Goal: Complete application form

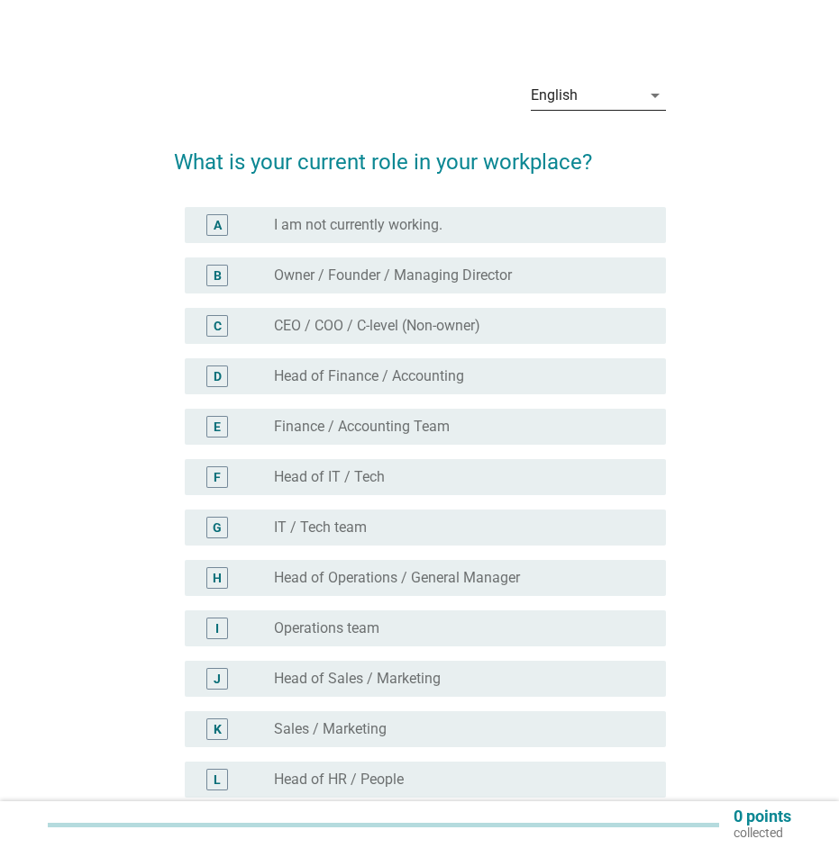
click at [603, 88] on div "English" at bounding box center [586, 95] width 110 height 29
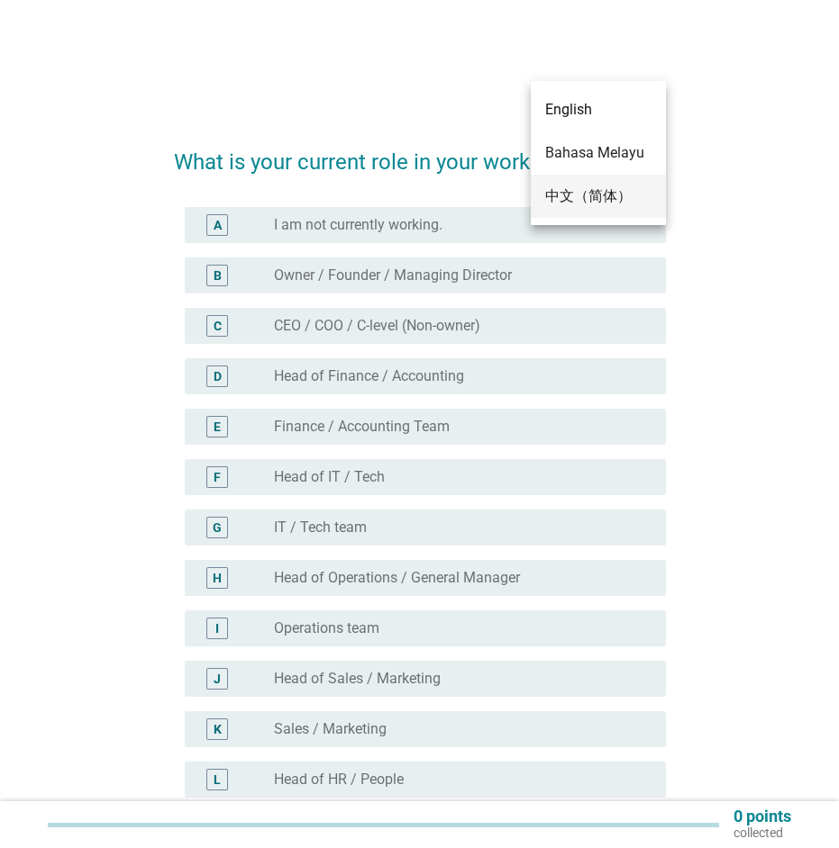
click at [585, 193] on div "中文（简体）" at bounding box center [598, 197] width 106 height 22
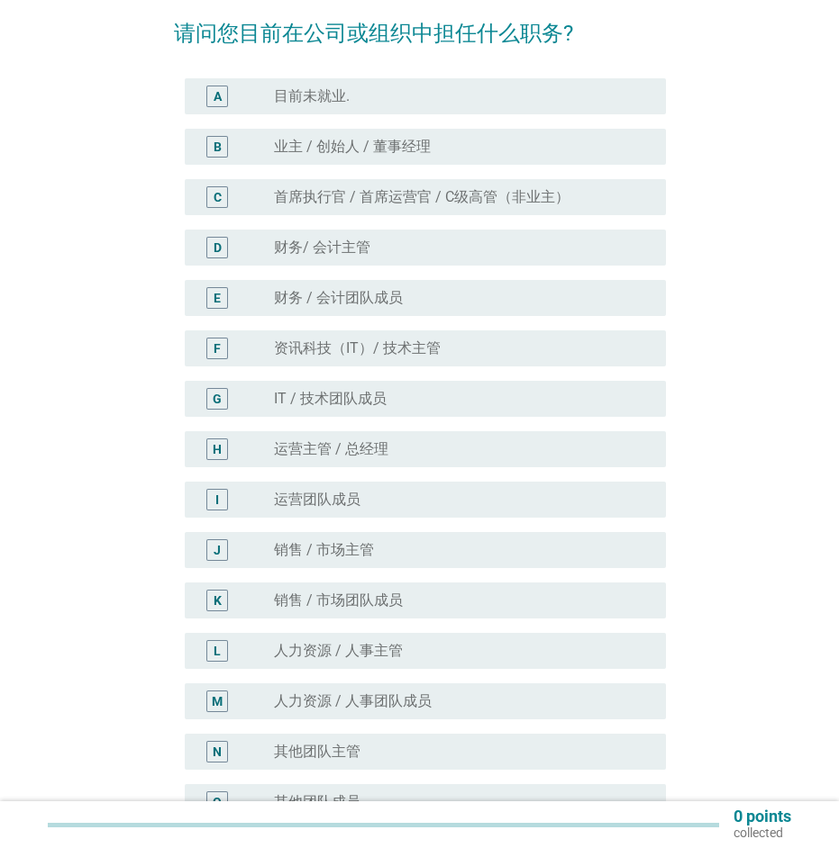
scroll to position [184, 0]
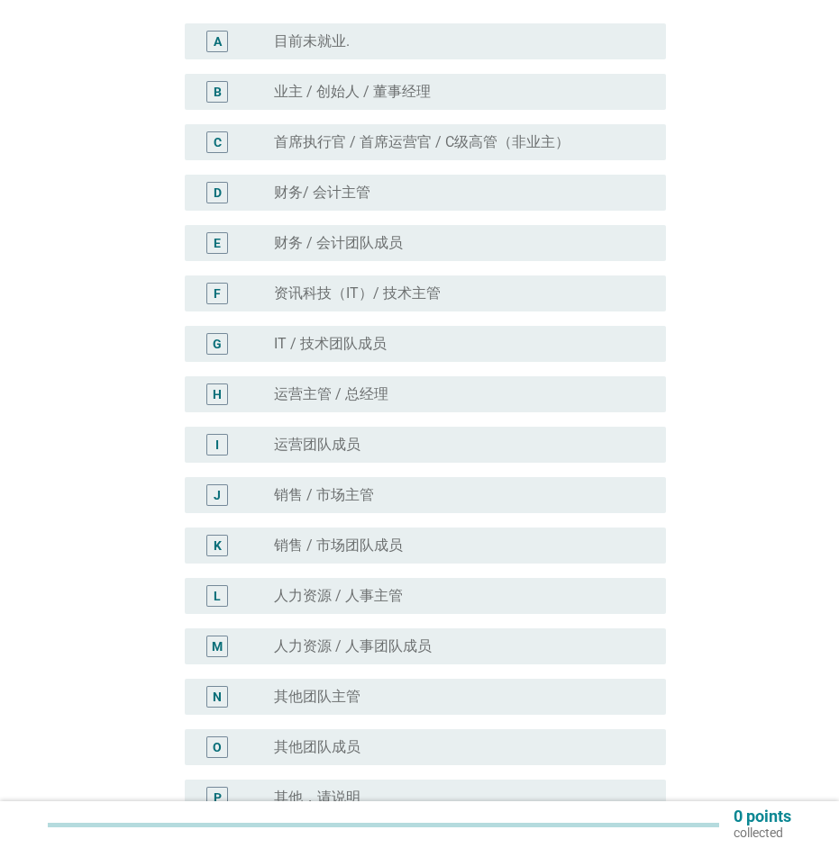
click at [328, 593] on label "人力资源 / 人事主管" at bounding box center [338, 596] width 129 height 18
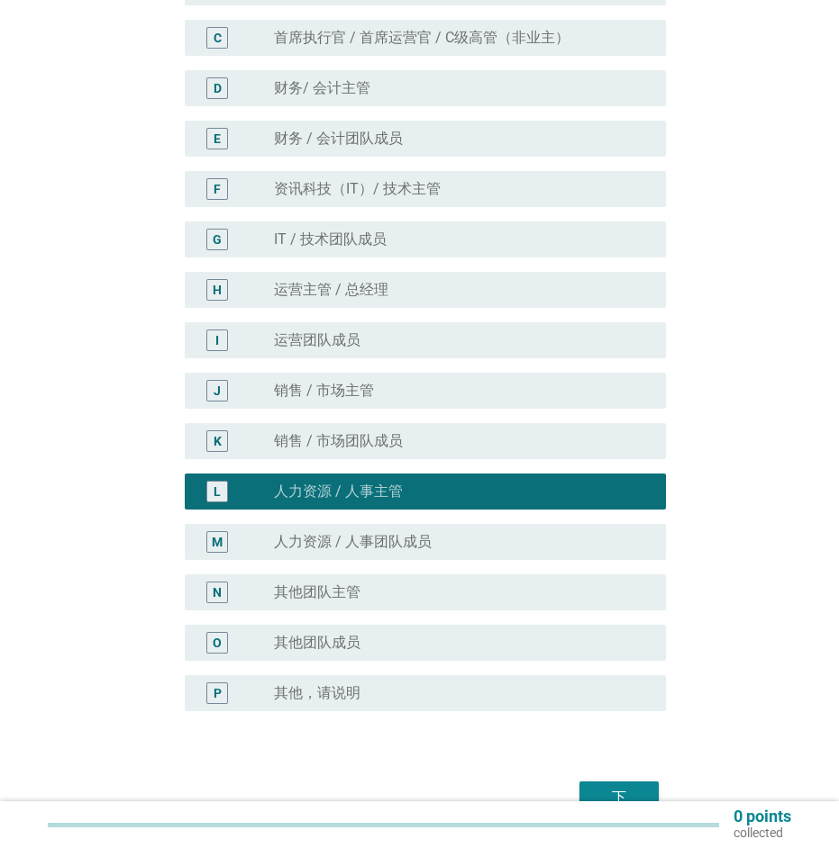
scroll to position [373, 0]
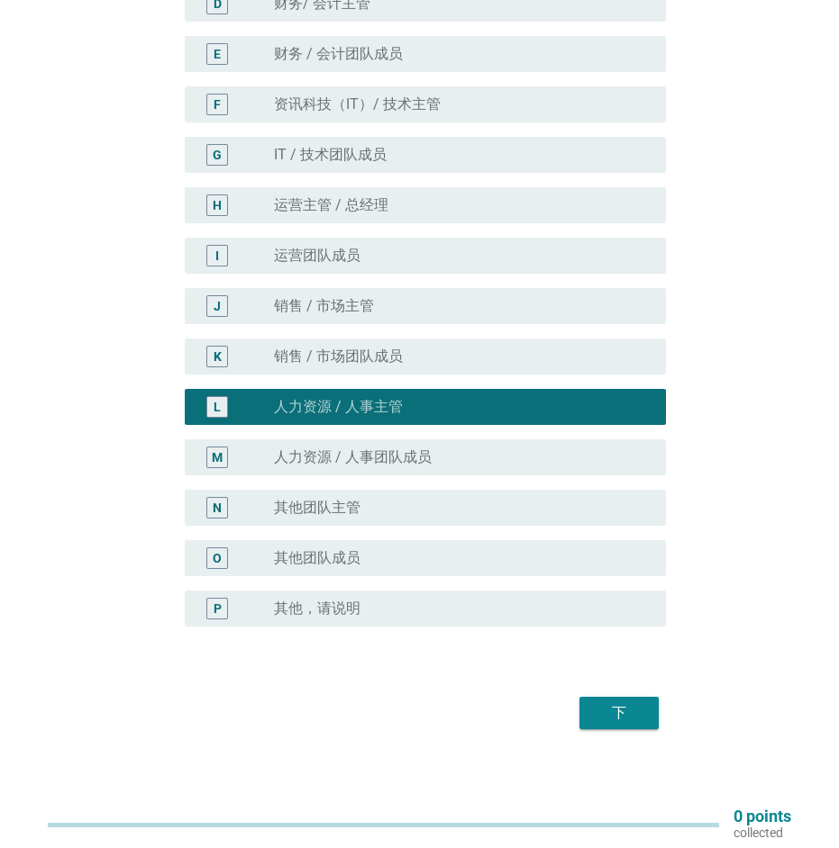
click at [619, 717] on div "下" at bounding box center [619, 714] width 50 height 22
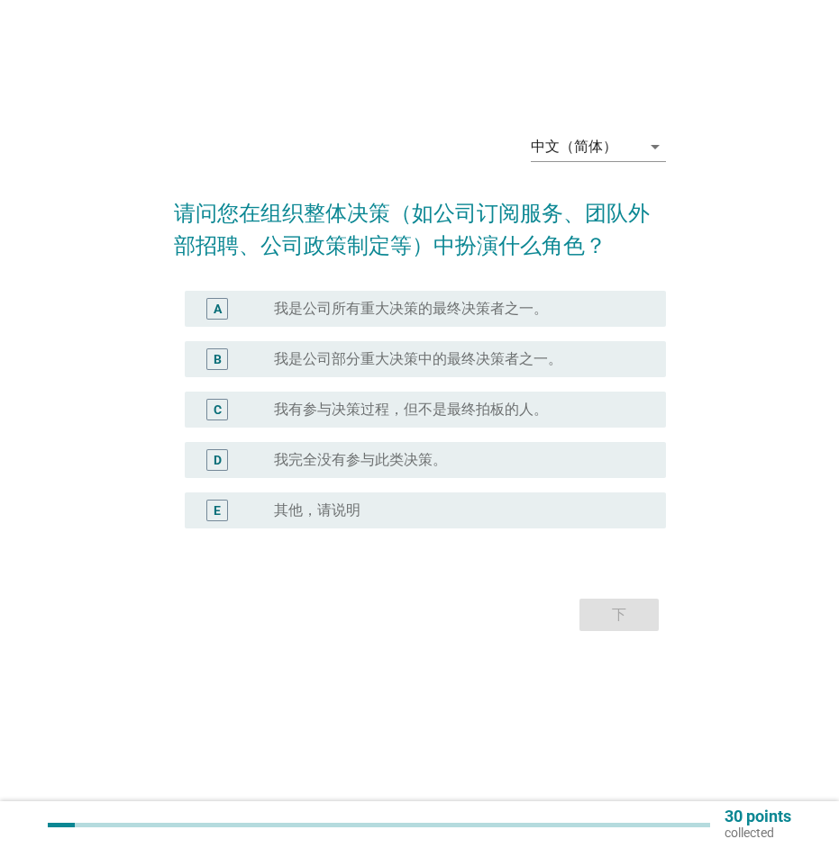
scroll to position [0, 0]
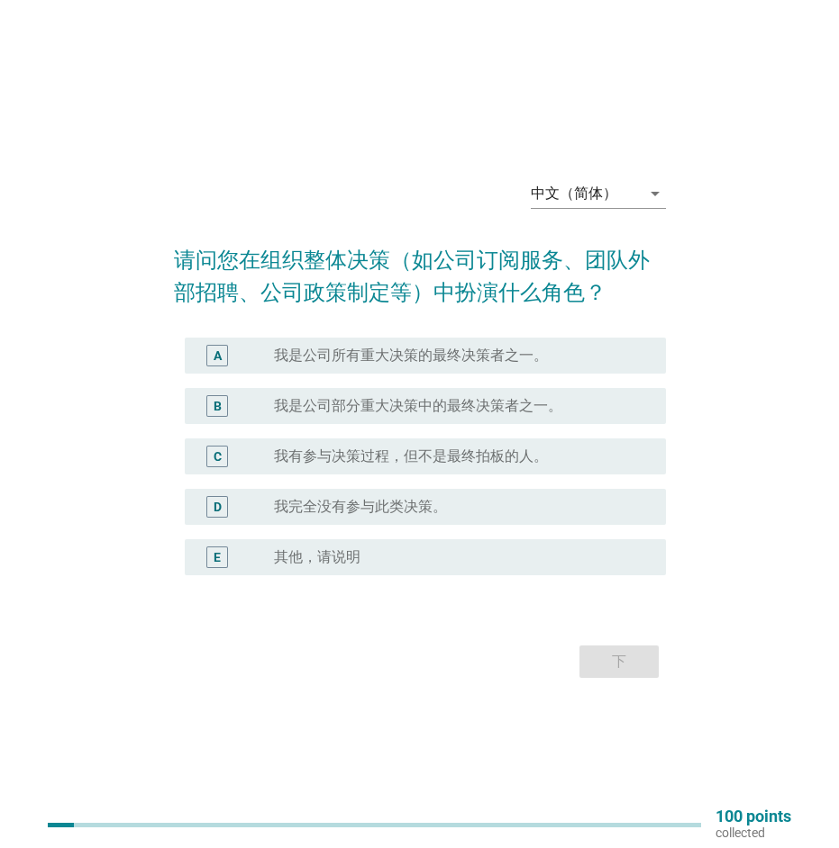
click at [377, 511] on label "我完全没有参与此类决策。" at bounding box center [360, 507] width 173 height 18
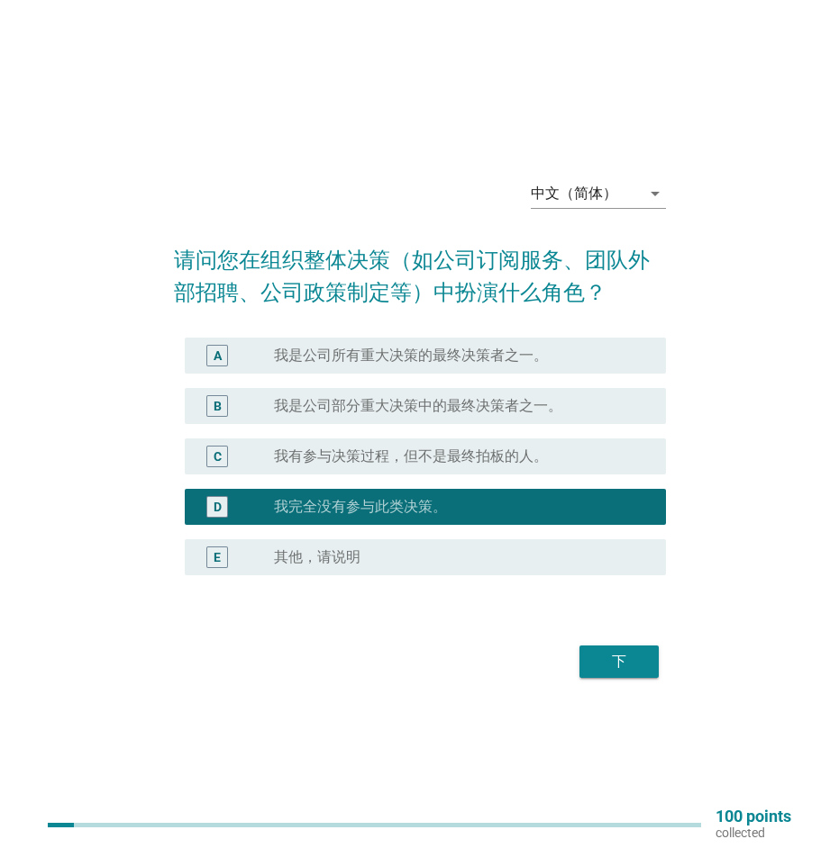
click at [620, 667] on div "下" at bounding box center [619, 662] width 50 height 22
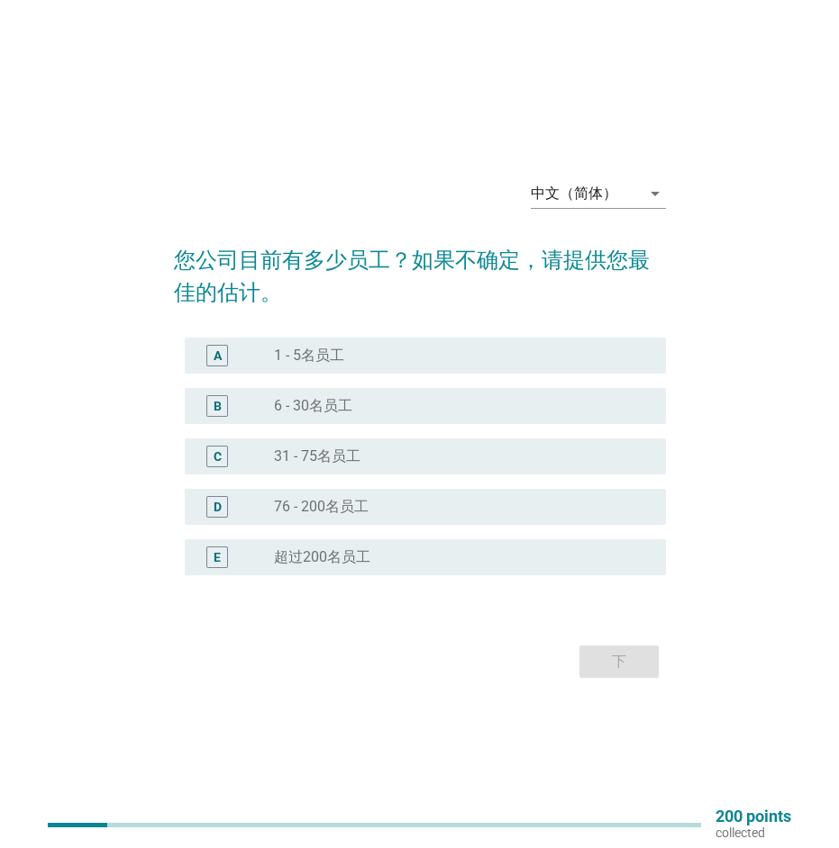
click at [332, 350] on label "1 - 5名员工" at bounding box center [309, 356] width 70 height 18
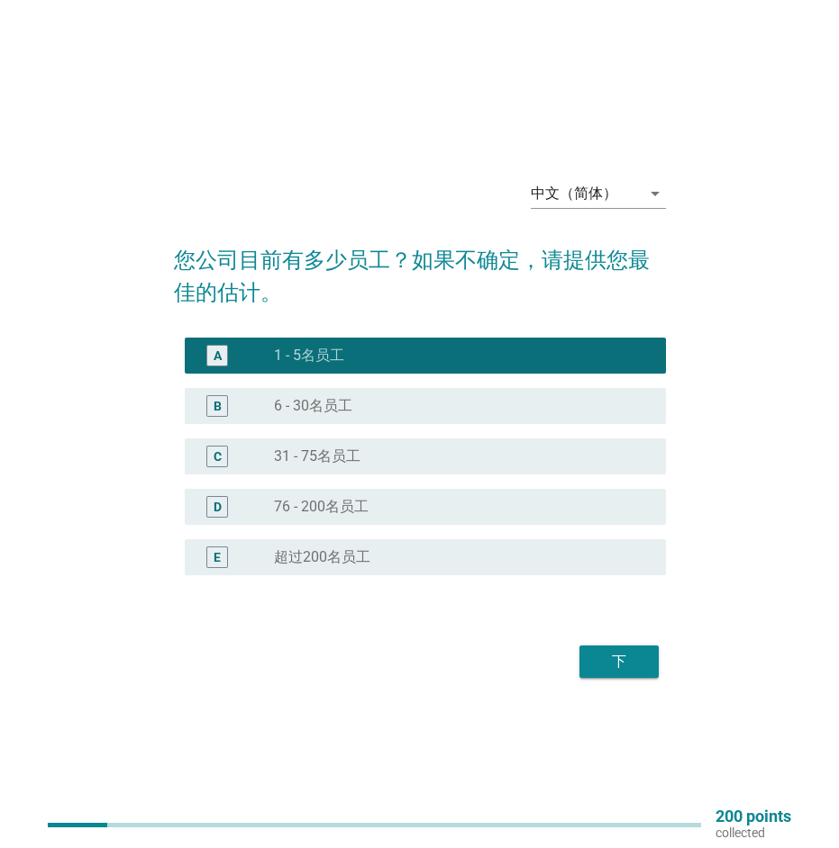
click at [614, 667] on div "下" at bounding box center [619, 662] width 50 height 22
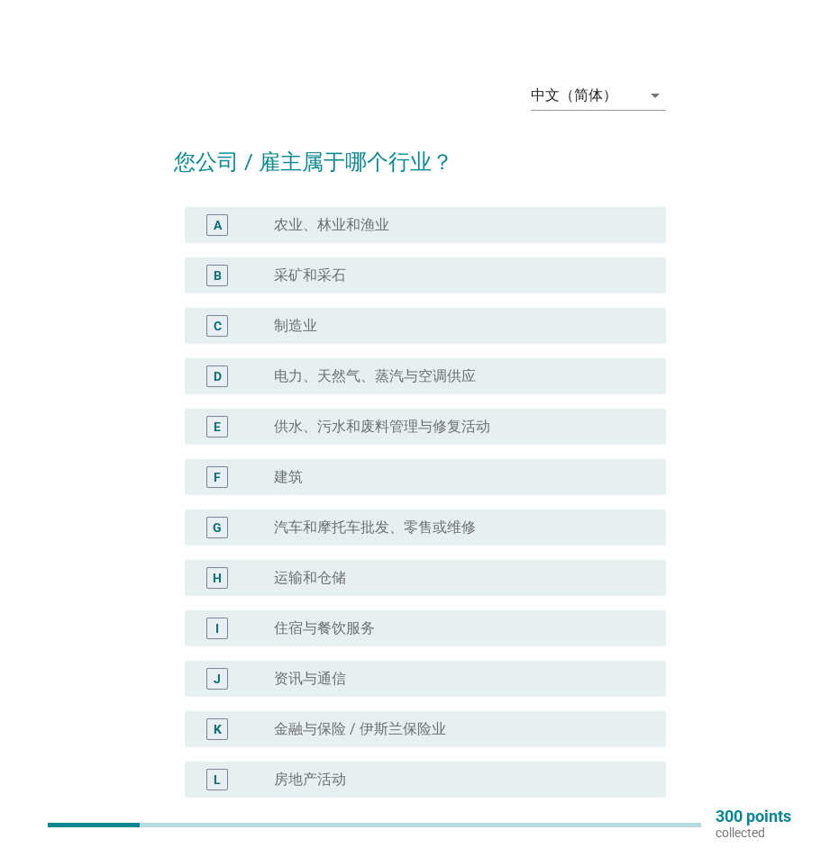
click at [277, 333] on label "制造业" at bounding box center [295, 326] width 43 height 18
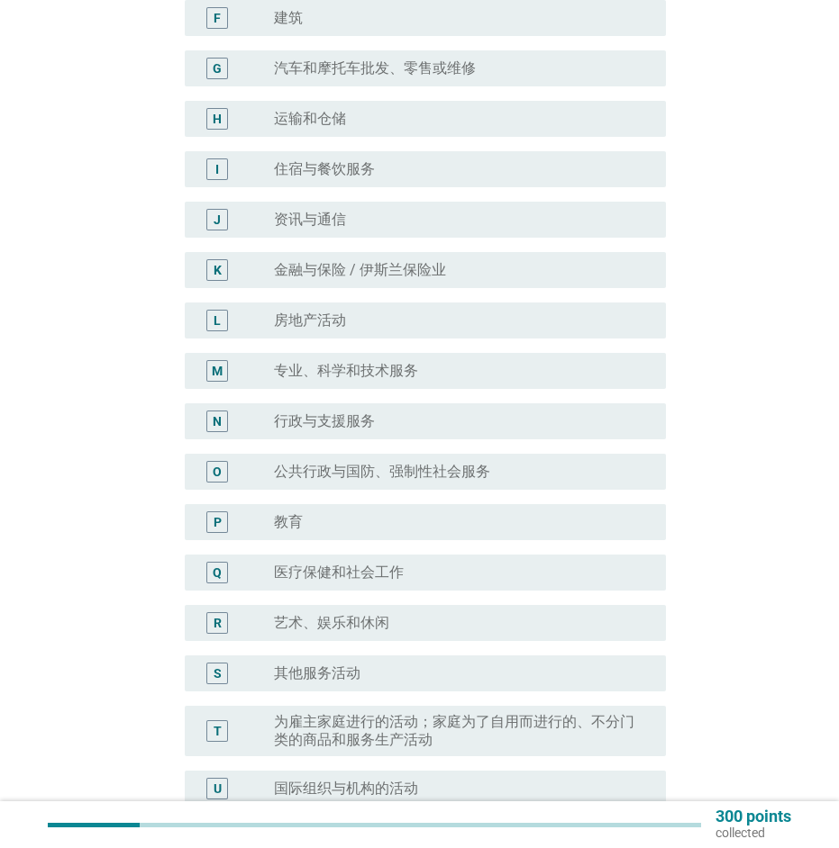
scroll to position [690, 0]
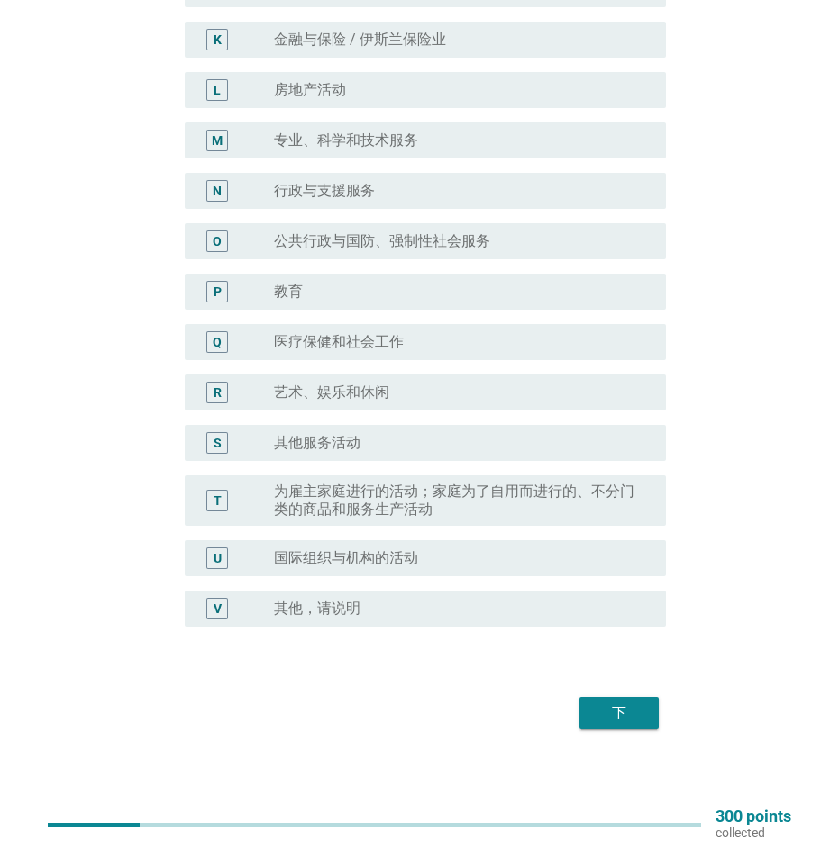
click at [622, 715] on div "下" at bounding box center [619, 714] width 50 height 22
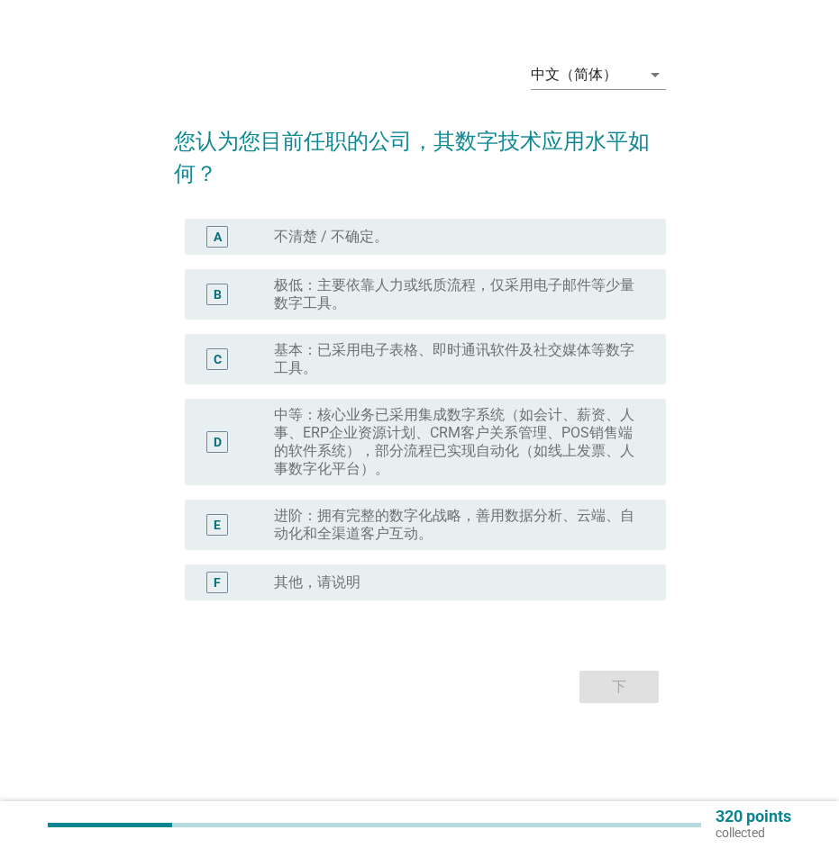
scroll to position [0, 0]
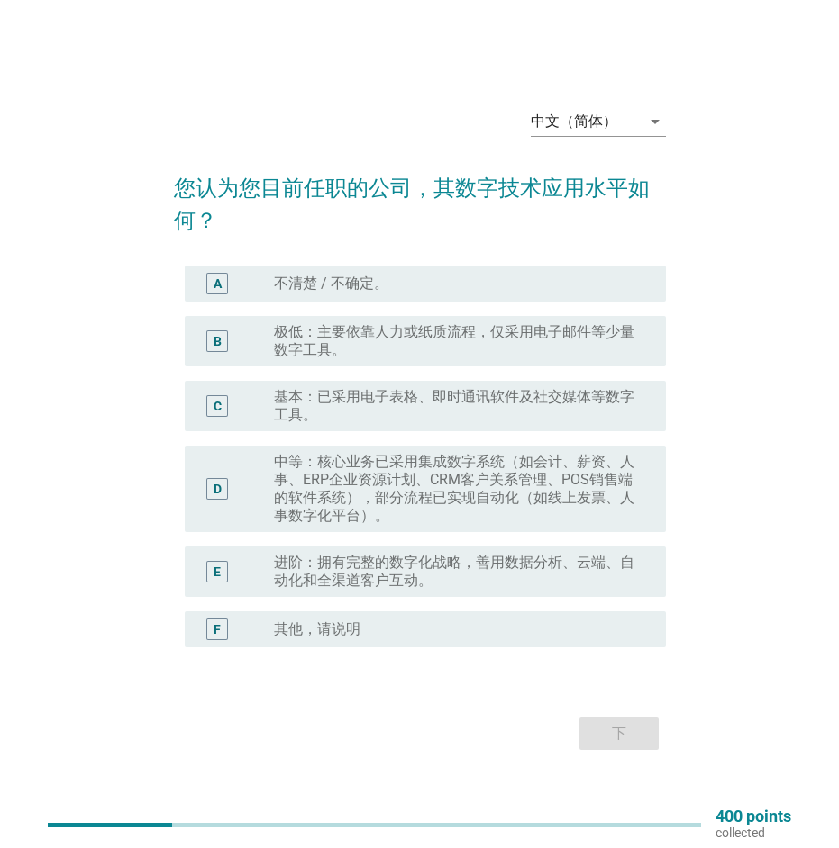
click at [405, 337] on label "极低：主要依靠人力或纸质流程，仅采用电子邮件等少量数字工具。" at bounding box center [455, 341] width 362 height 36
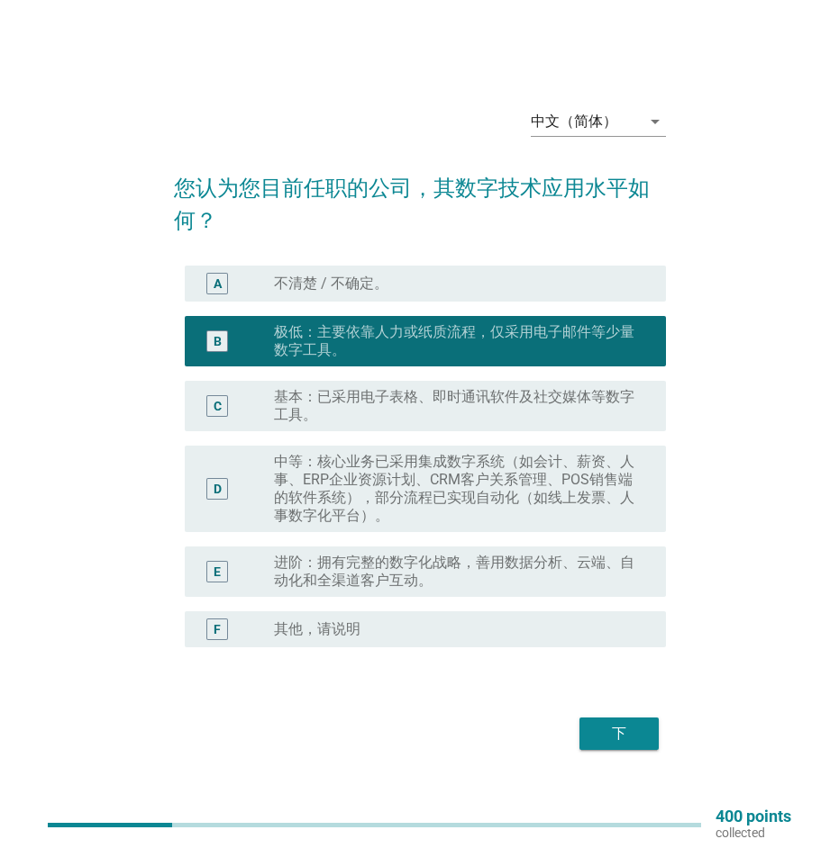
click at [618, 743] on div "下" at bounding box center [619, 734] width 50 height 22
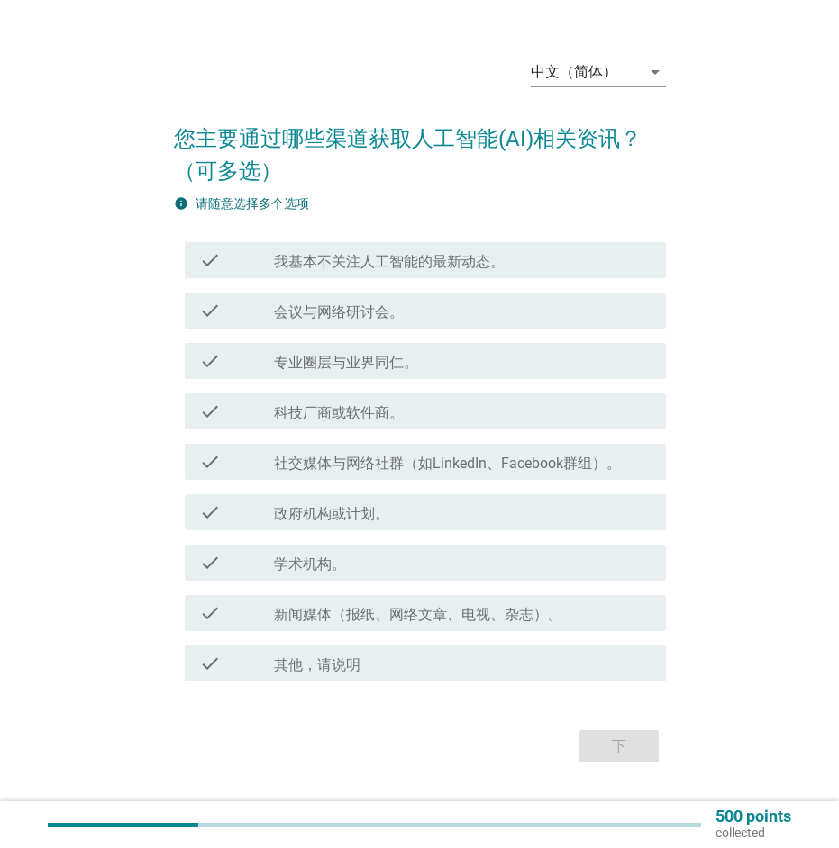
scroll to position [57, 0]
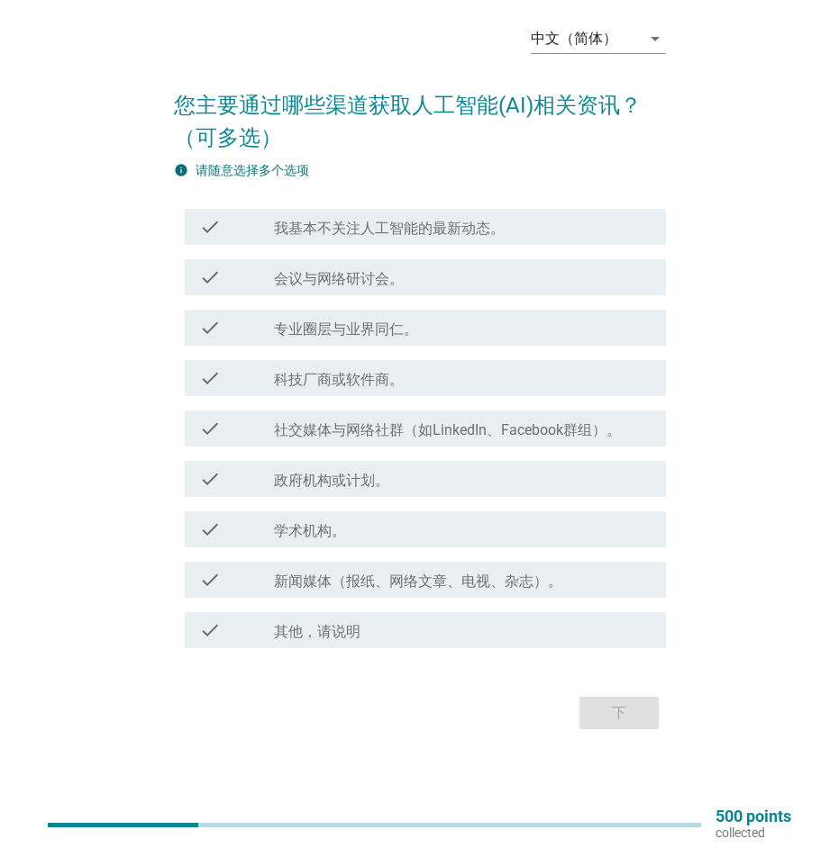
click at [429, 216] on div "check_box_outline_blank 我基本不关注人工智能的最新动态。" at bounding box center [462, 227] width 376 height 22
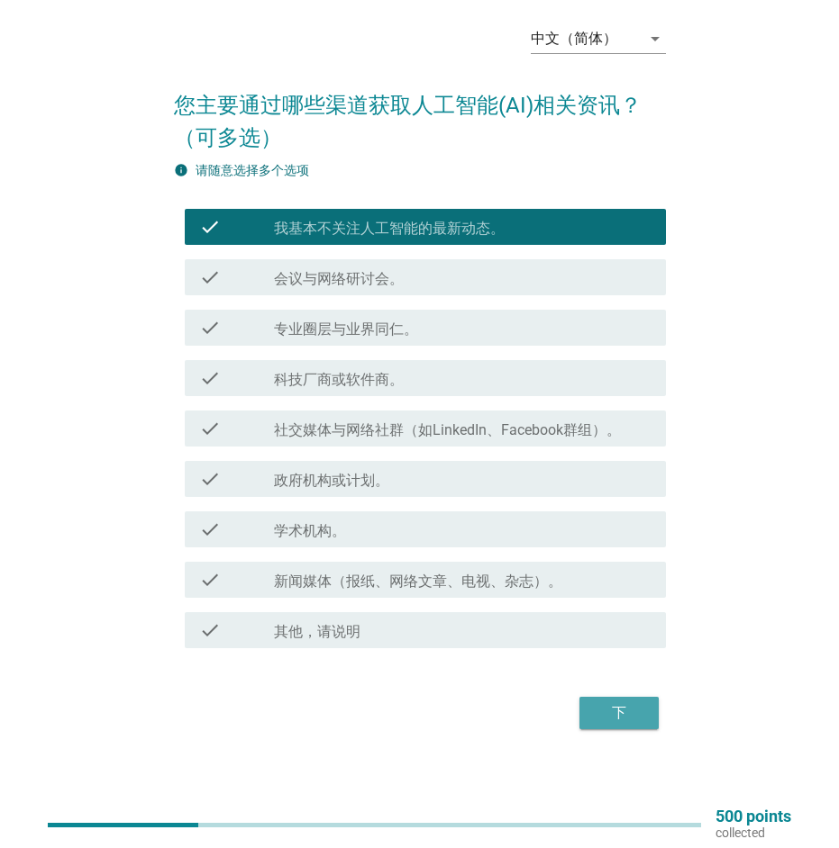
click at [616, 712] on div "下" at bounding box center [619, 714] width 50 height 22
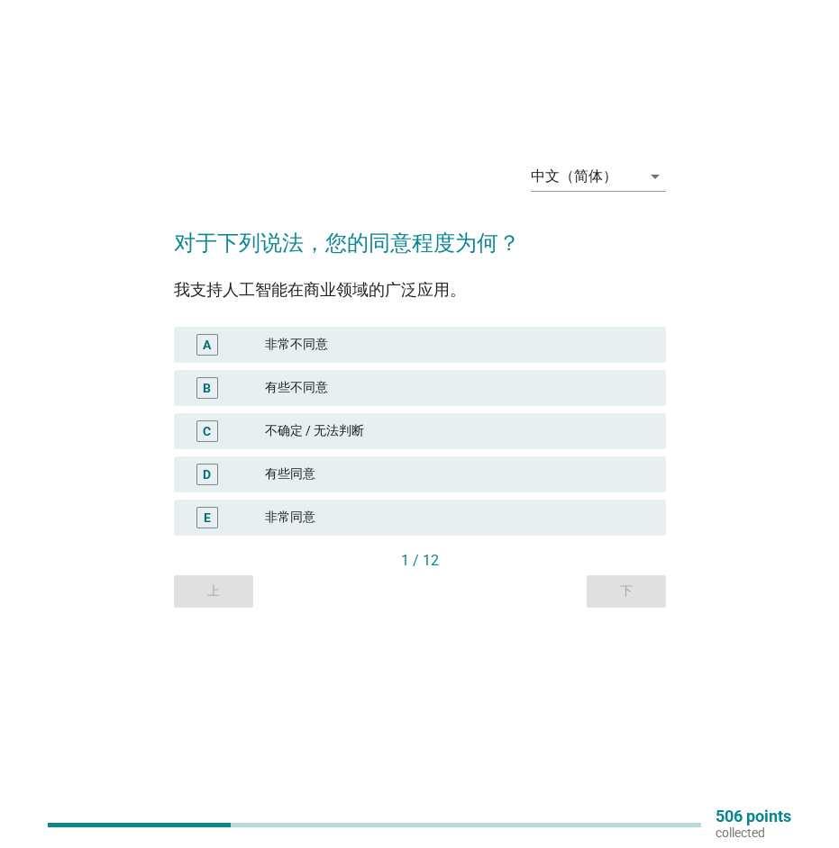
scroll to position [0, 0]
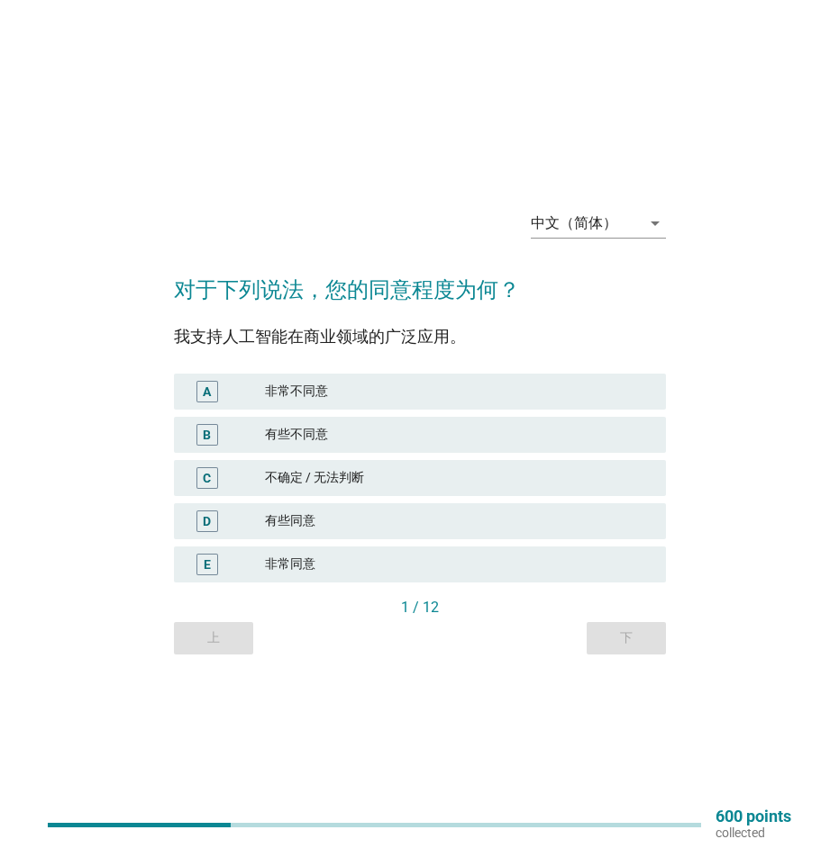
click at [348, 477] on div "不确定 / 无法判断" at bounding box center [458, 478] width 386 height 22
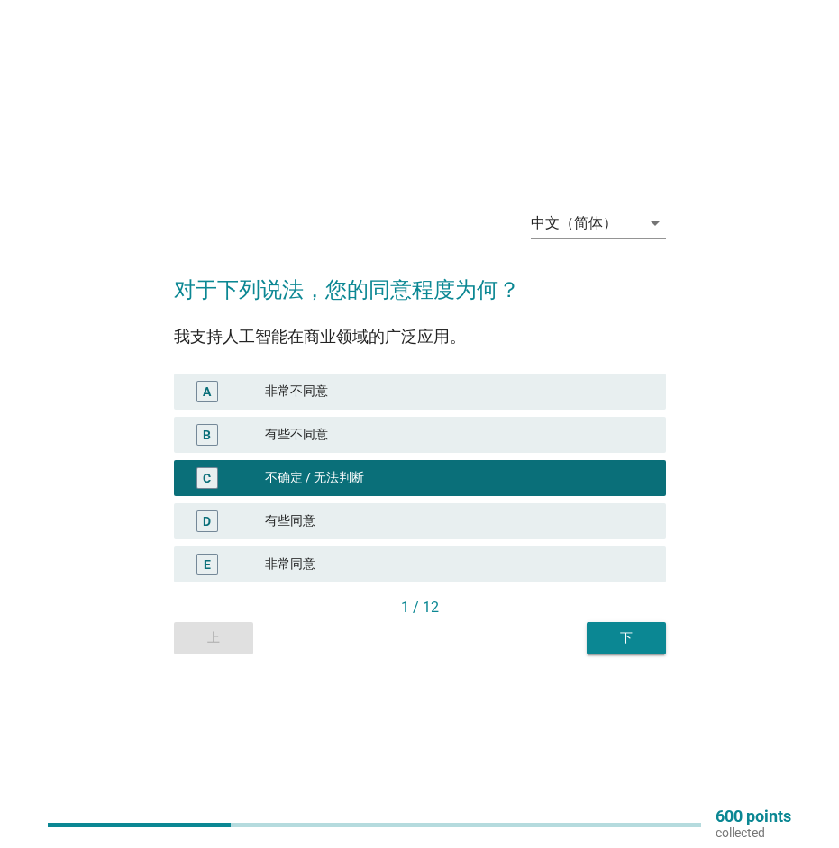
click at [636, 638] on div "下" at bounding box center [626, 638] width 50 height 19
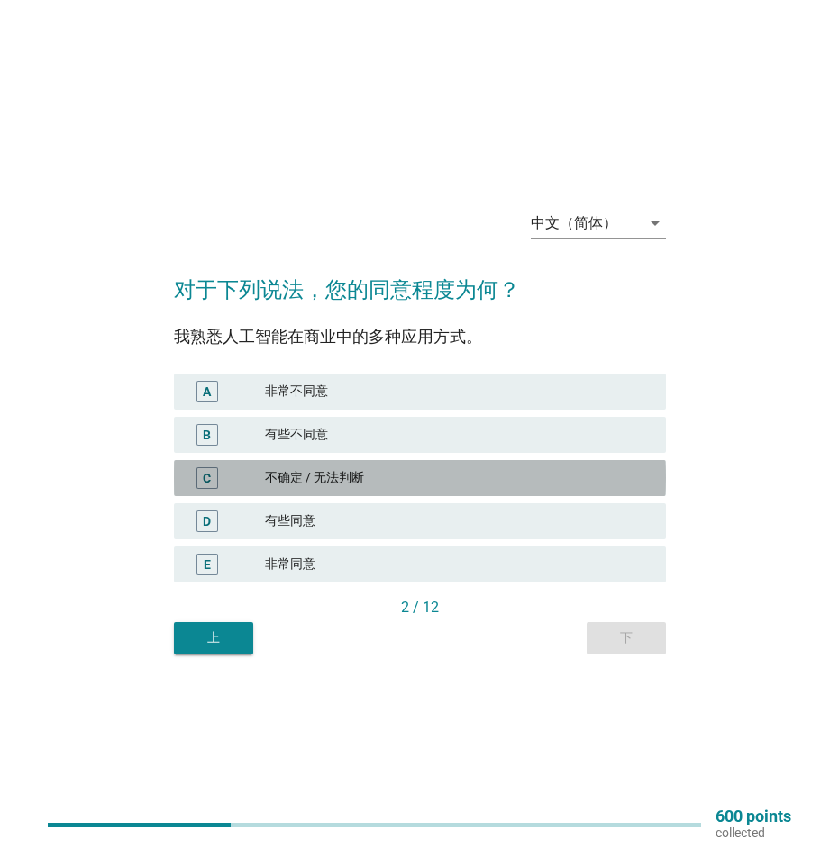
click at [334, 468] on div "不确定 / 无法判断" at bounding box center [458, 478] width 386 height 22
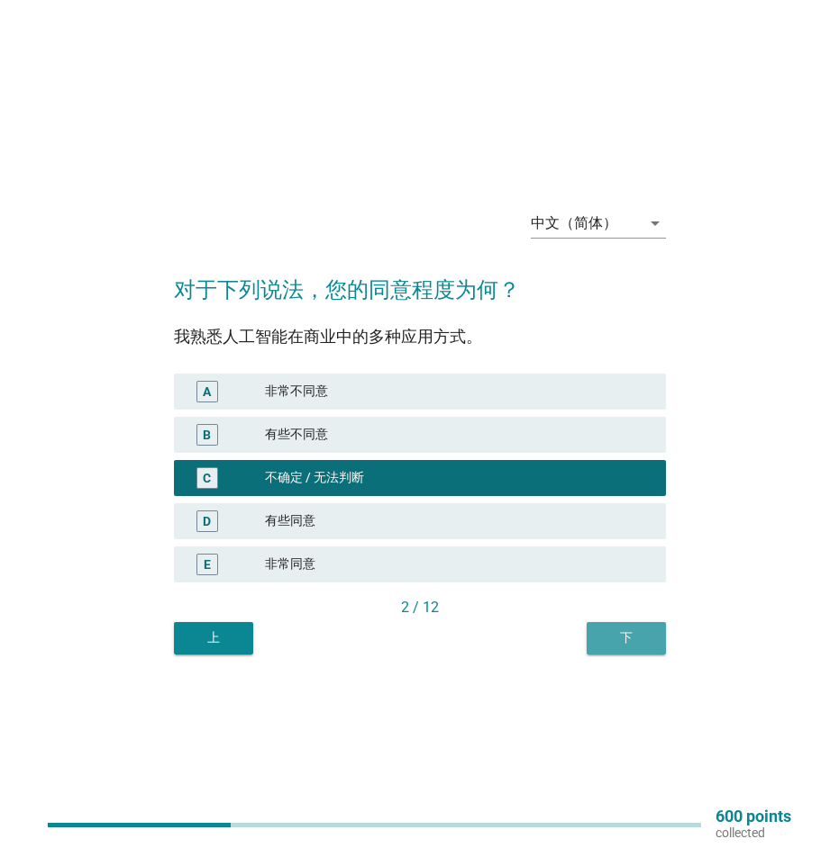
click at [614, 630] on div "下" at bounding box center [626, 638] width 50 height 19
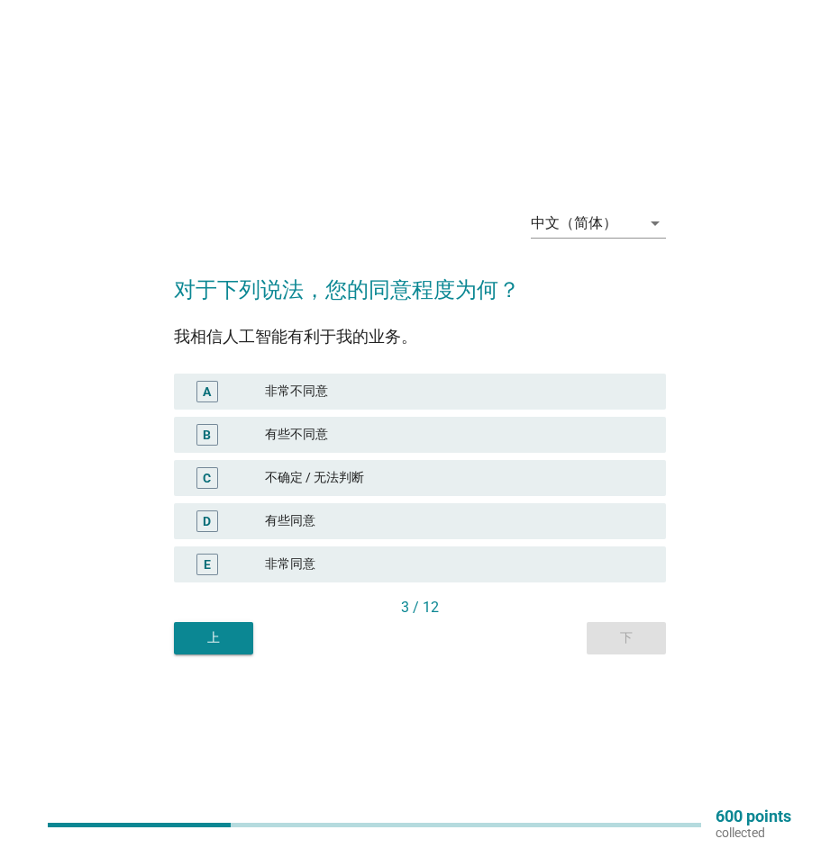
click at [355, 478] on div "不确定 / 无法判断" at bounding box center [458, 478] width 386 height 22
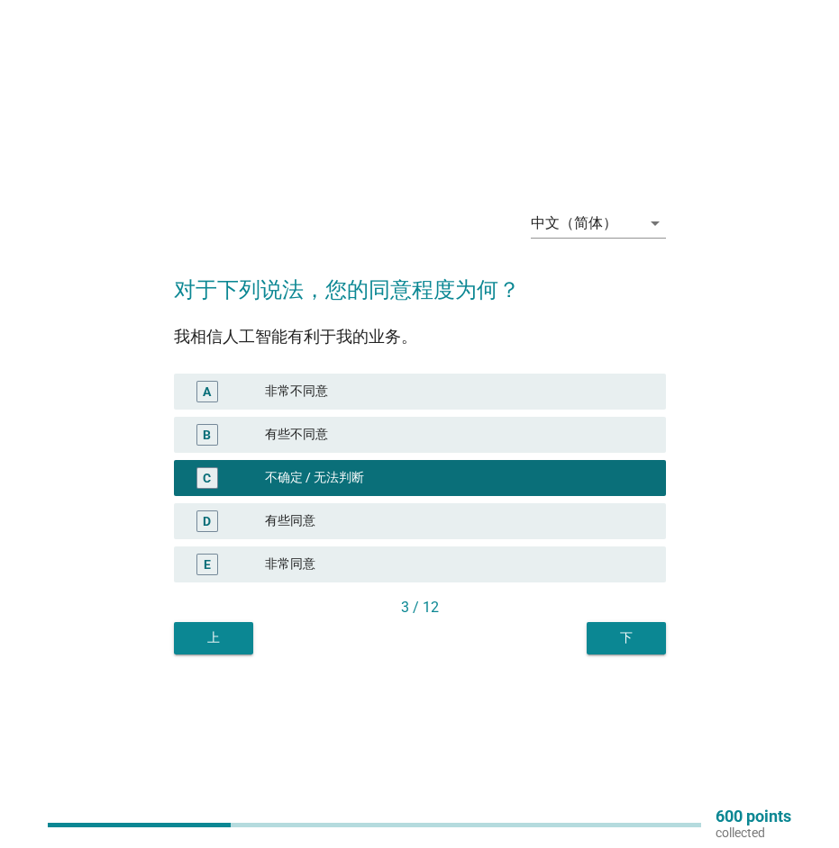
click at [335, 437] on div "有些不同意" at bounding box center [458, 435] width 386 height 22
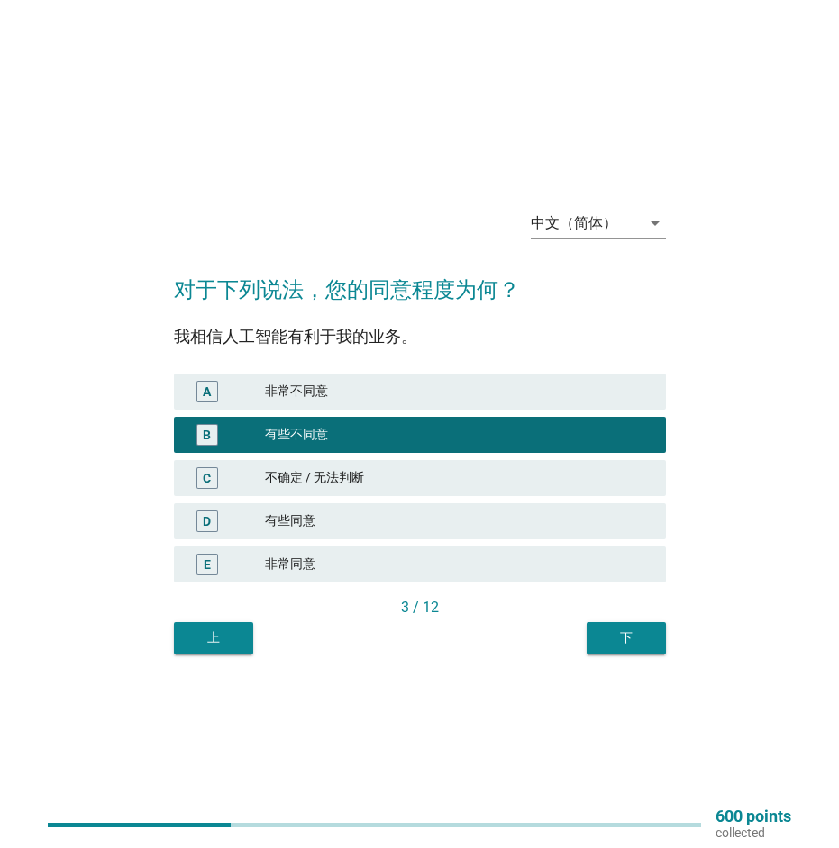
click at [316, 518] on div "有些同意" at bounding box center [458, 522] width 386 height 22
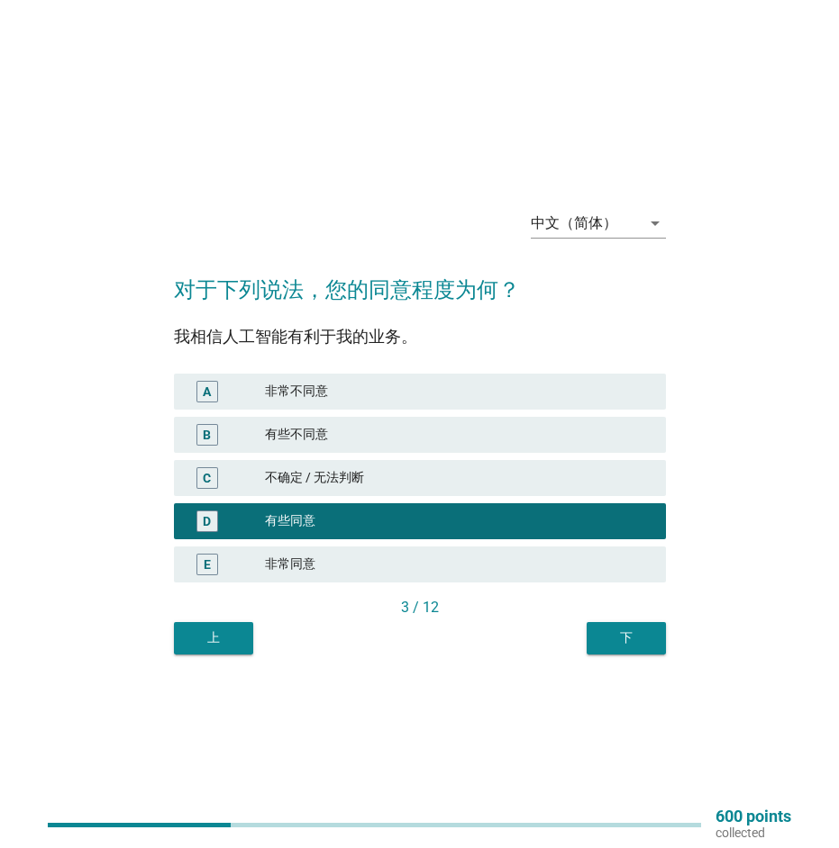
click at [644, 633] on div "下" at bounding box center [626, 638] width 50 height 19
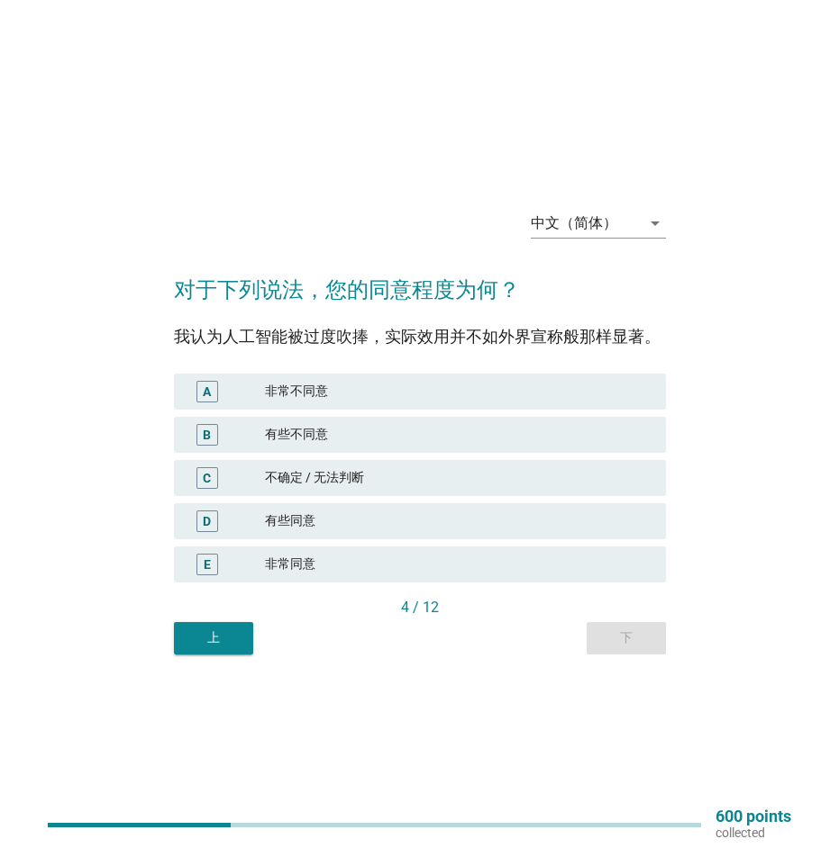
click at [330, 441] on div "有些不同意" at bounding box center [458, 435] width 386 height 22
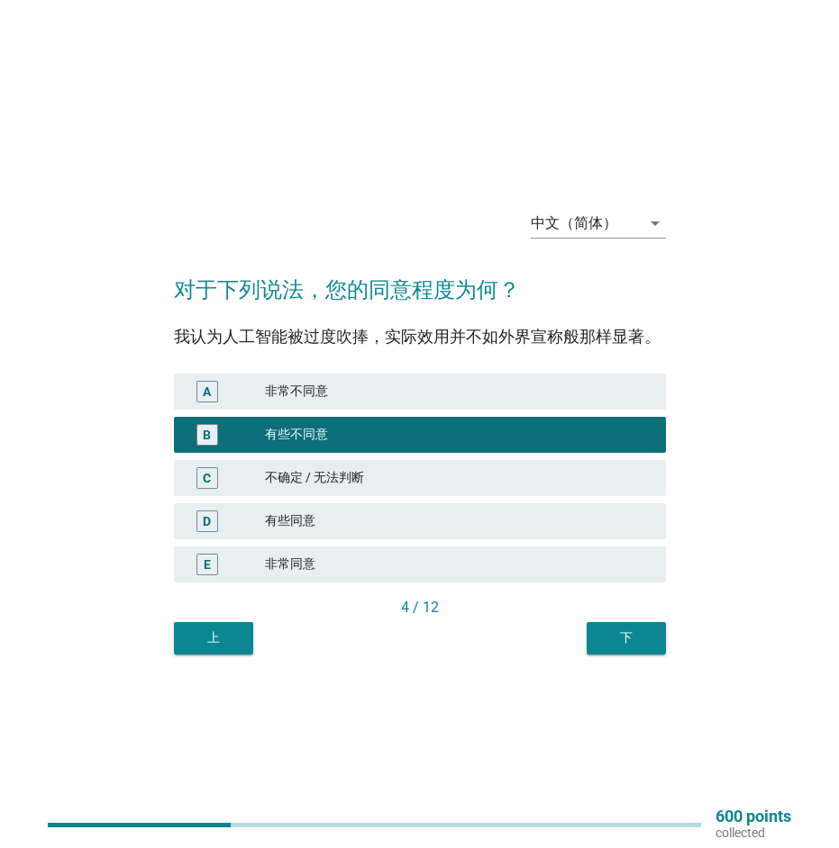
click at [621, 643] on div "下" at bounding box center [626, 638] width 50 height 19
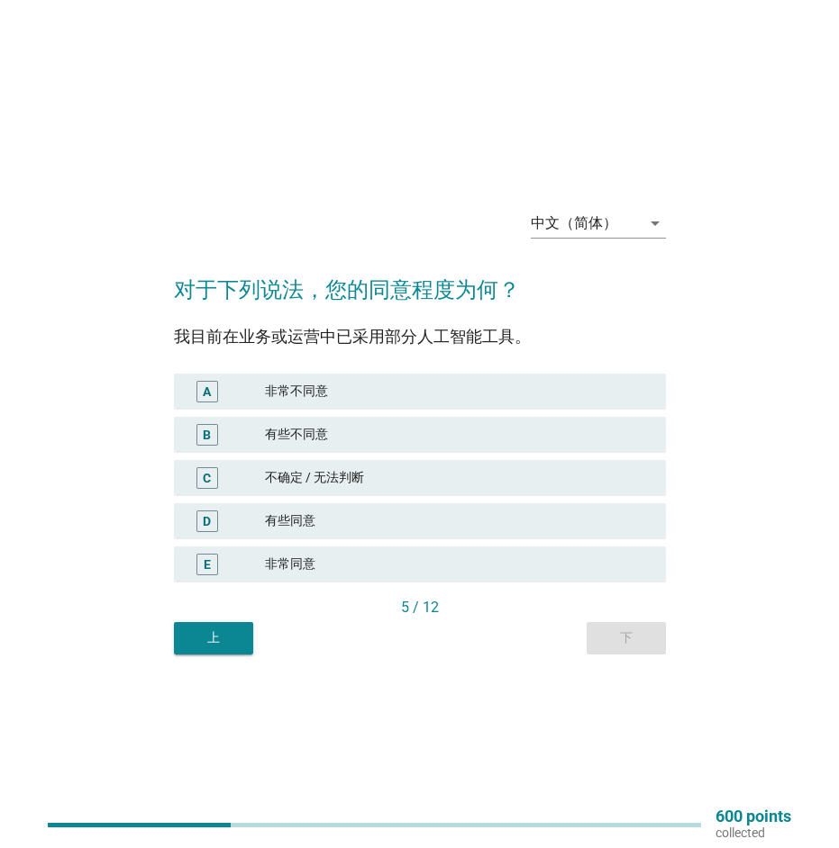
click at [331, 396] on div "非常不同意" at bounding box center [458, 392] width 386 height 22
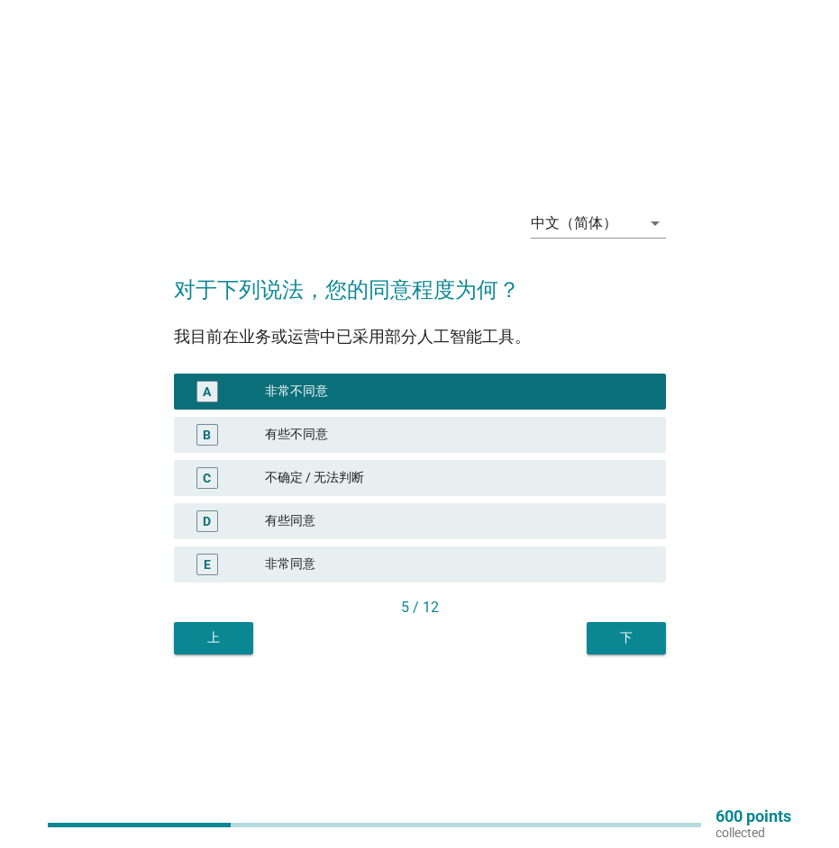
click at [616, 643] on div "下" at bounding box center [626, 638] width 50 height 19
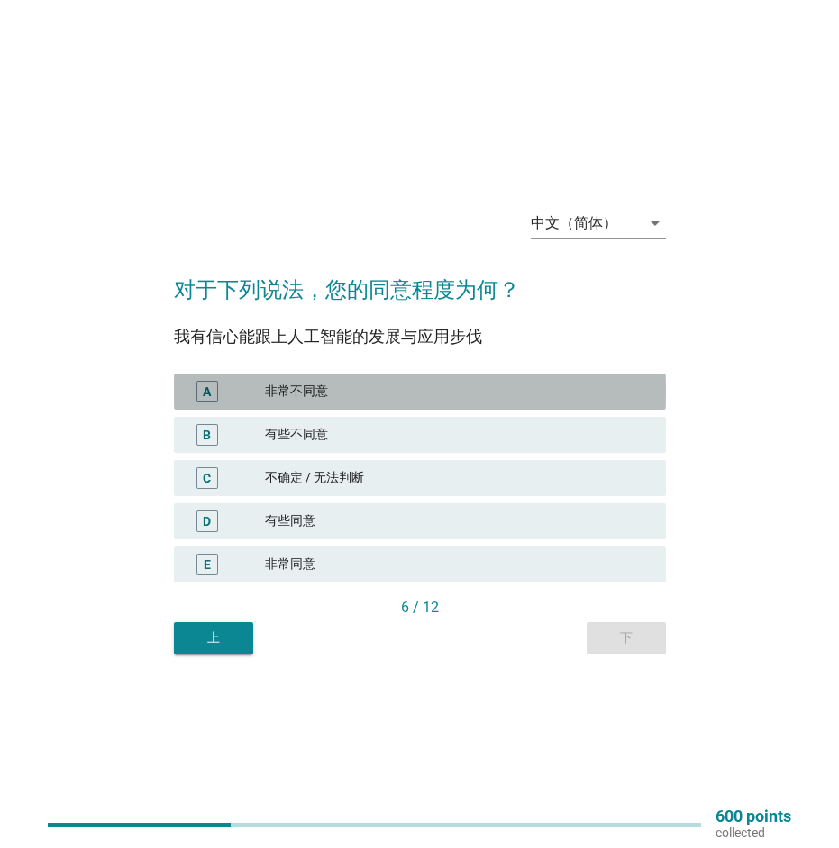
click at [299, 383] on div "非常不同意" at bounding box center [458, 392] width 386 height 22
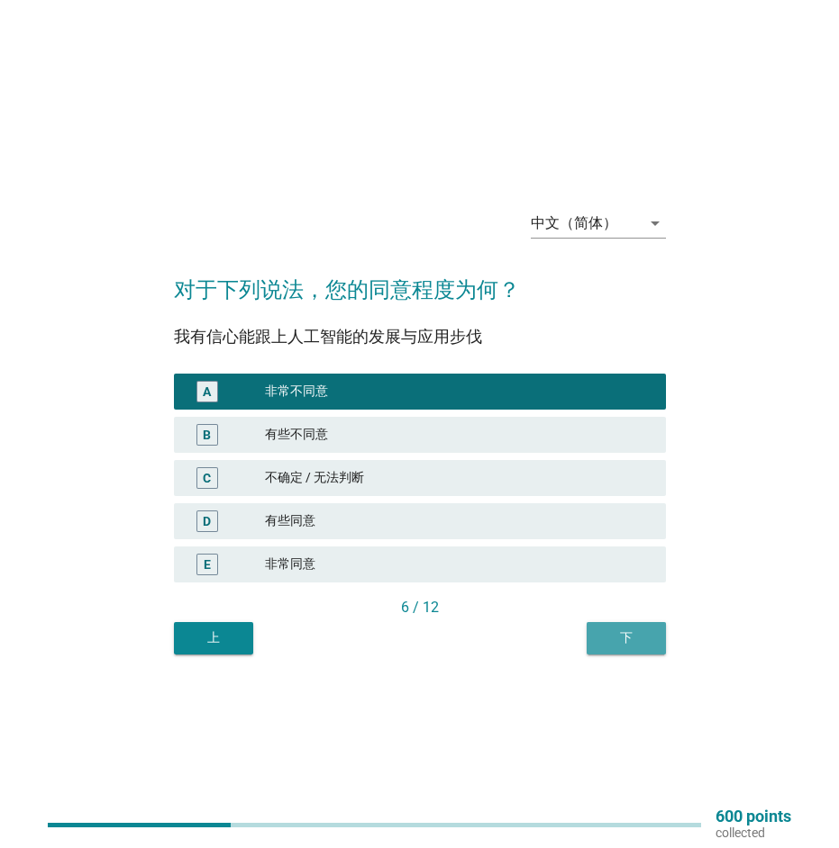
click at [640, 641] on div "下" at bounding box center [626, 638] width 50 height 19
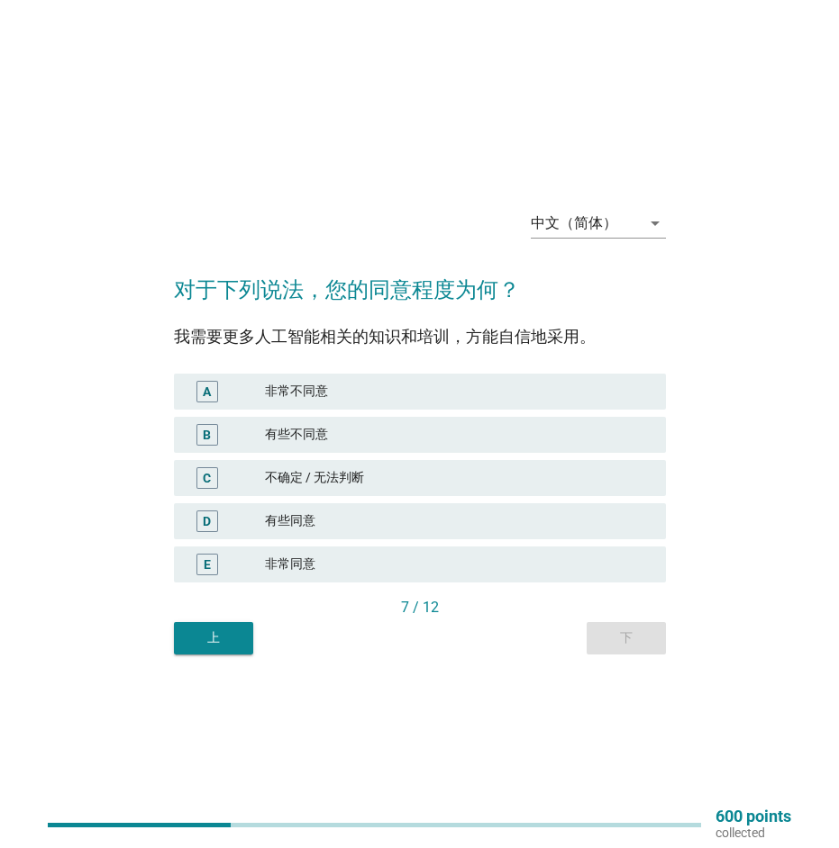
click at [375, 395] on div "非常不同意" at bounding box center [458, 392] width 386 height 22
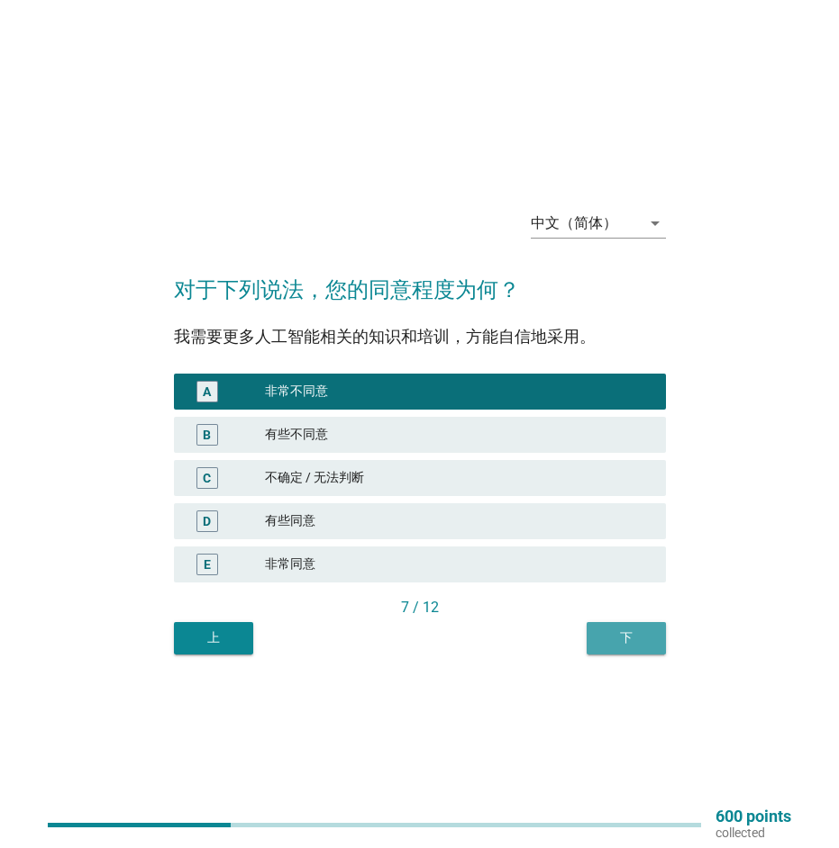
click at [615, 651] on button "下" at bounding box center [625, 638] width 79 height 32
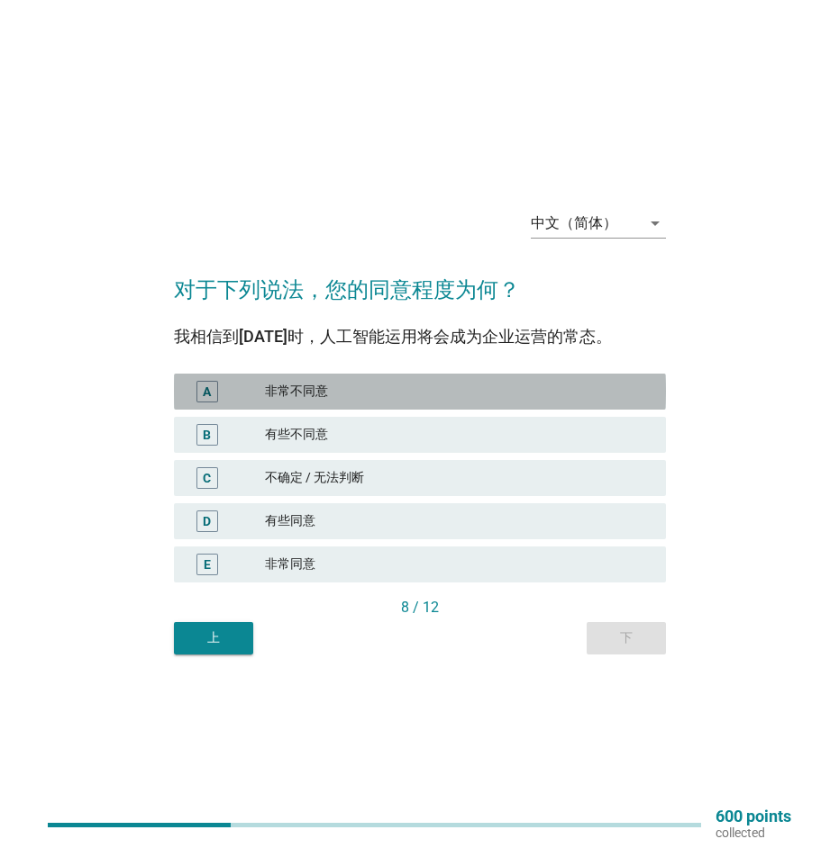
click at [376, 387] on div "非常不同意" at bounding box center [458, 392] width 386 height 22
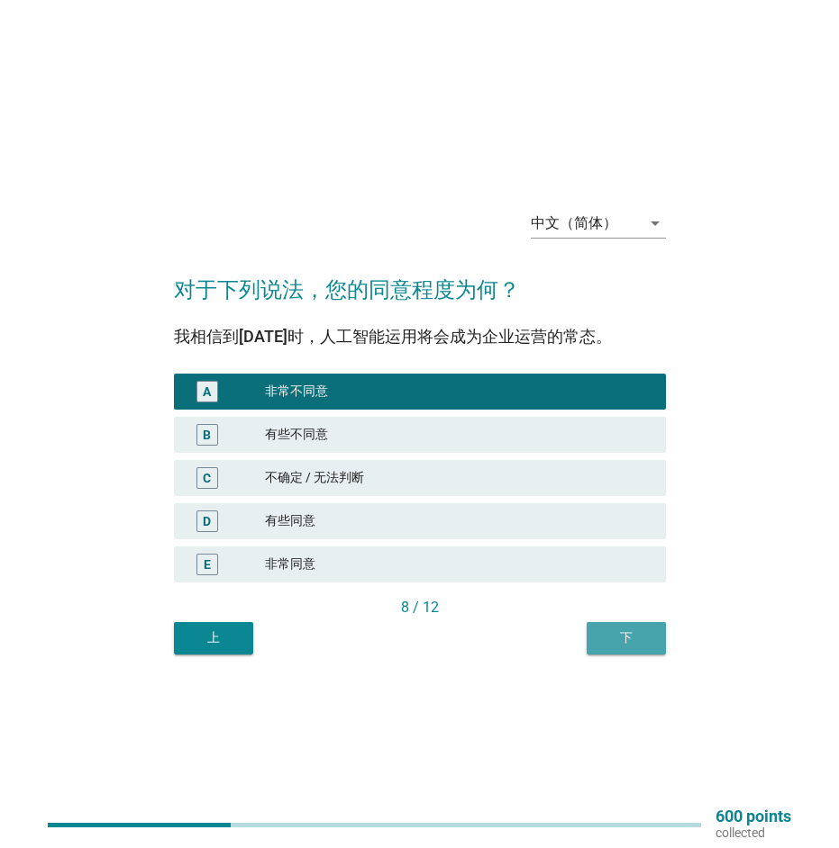
click at [610, 629] on div "下" at bounding box center [626, 638] width 50 height 19
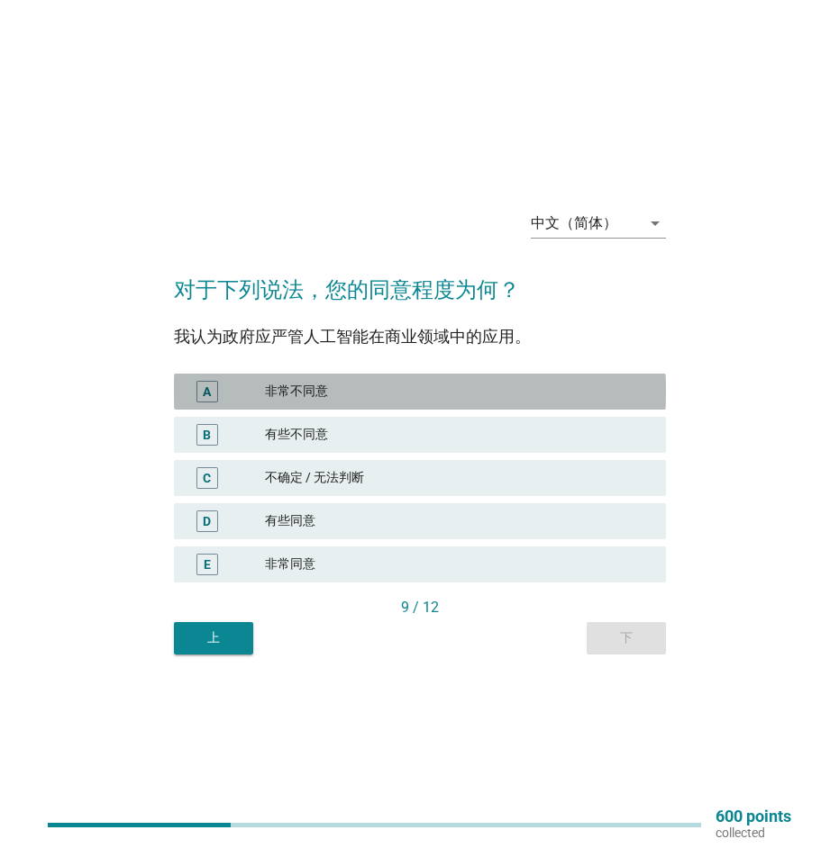
click at [301, 384] on div "非常不同意" at bounding box center [458, 392] width 386 height 22
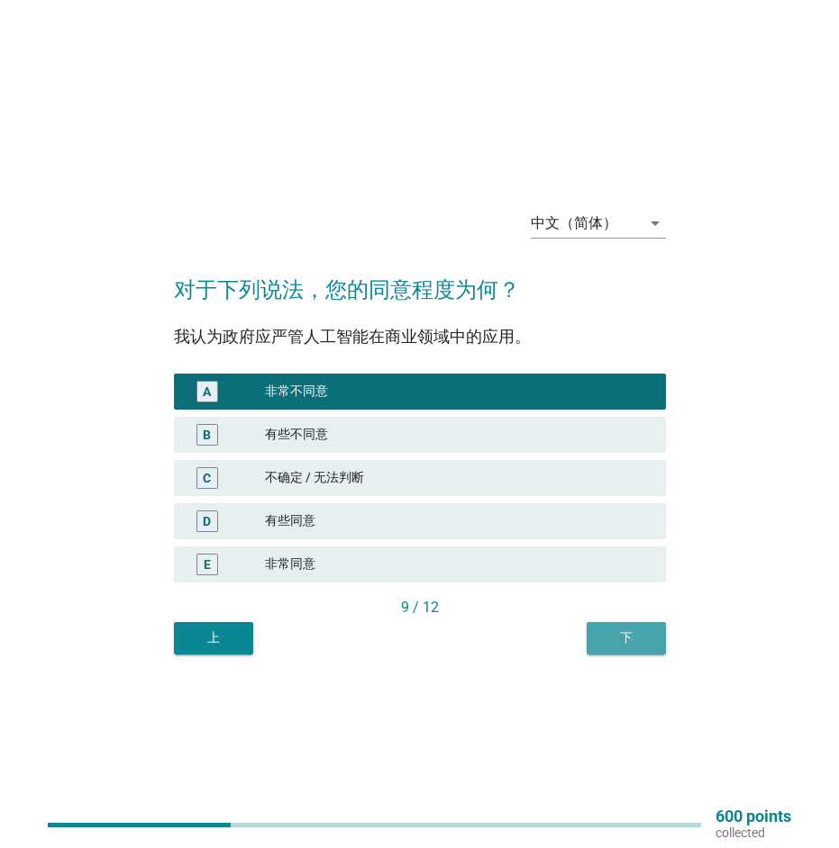
click at [611, 642] on div "下" at bounding box center [626, 638] width 50 height 19
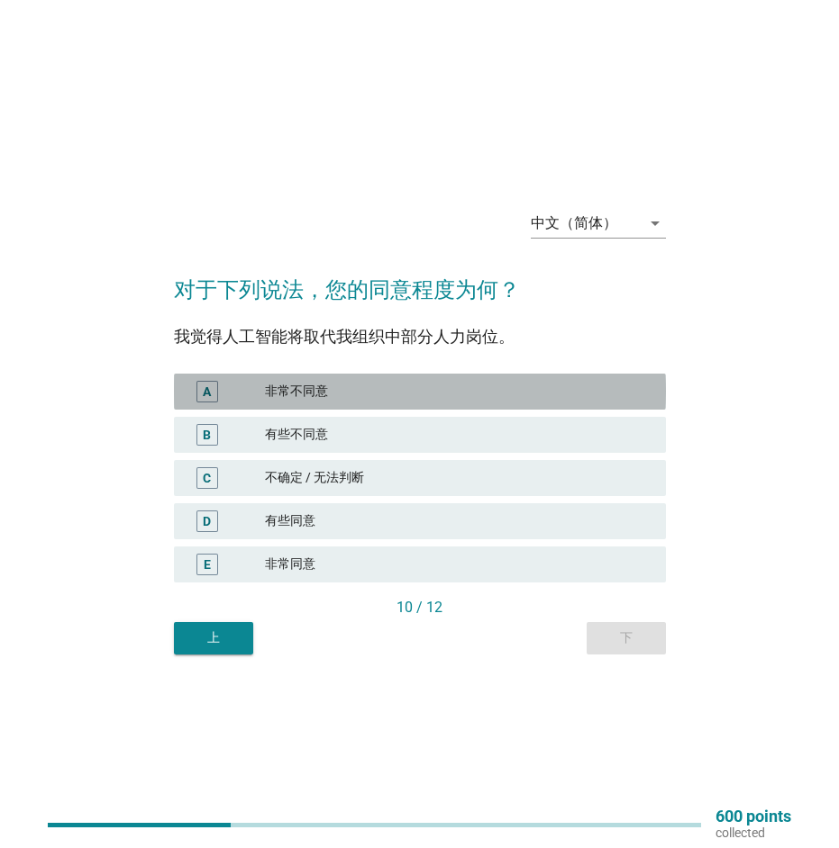
click at [321, 388] on div "非常不同意" at bounding box center [458, 392] width 386 height 22
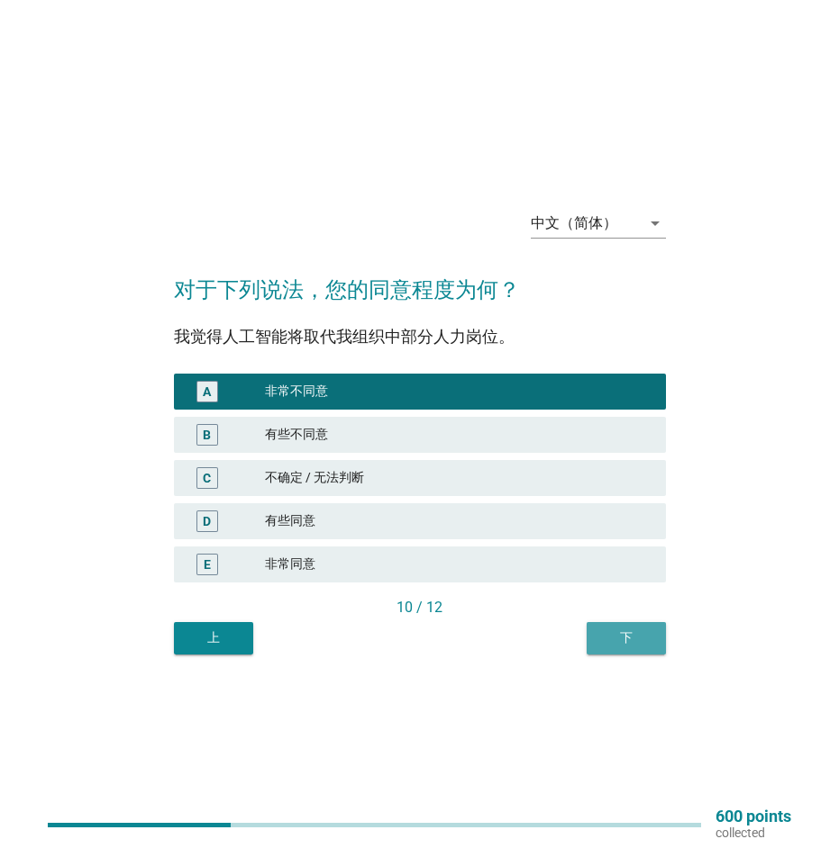
click at [631, 635] on div "下" at bounding box center [626, 638] width 50 height 19
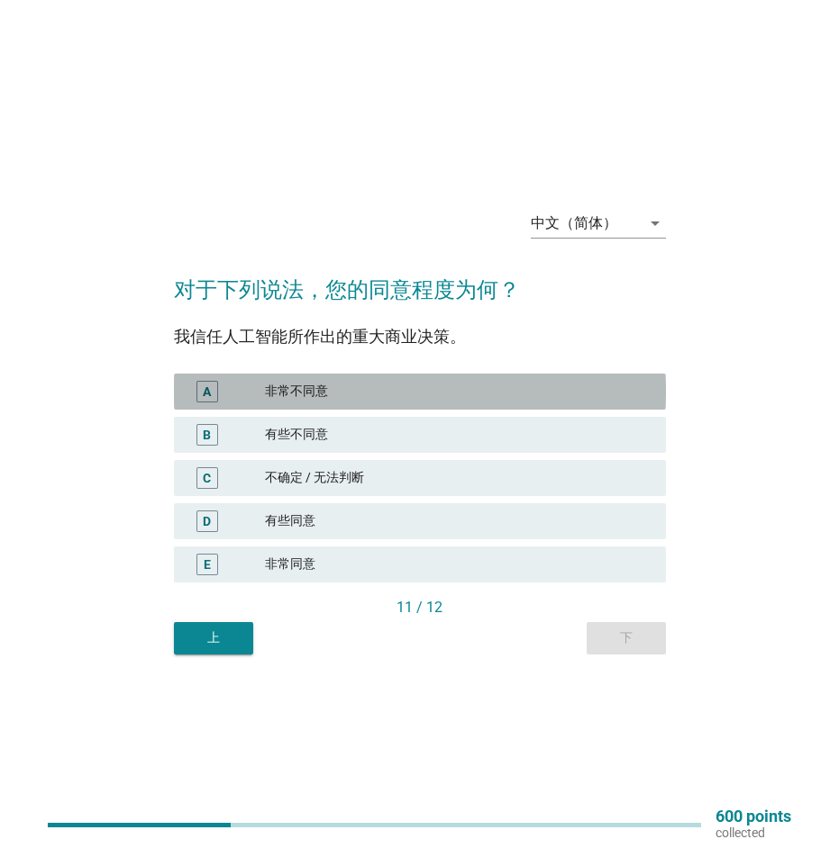
click at [335, 395] on div "非常不同意" at bounding box center [458, 392] width 386 height 22
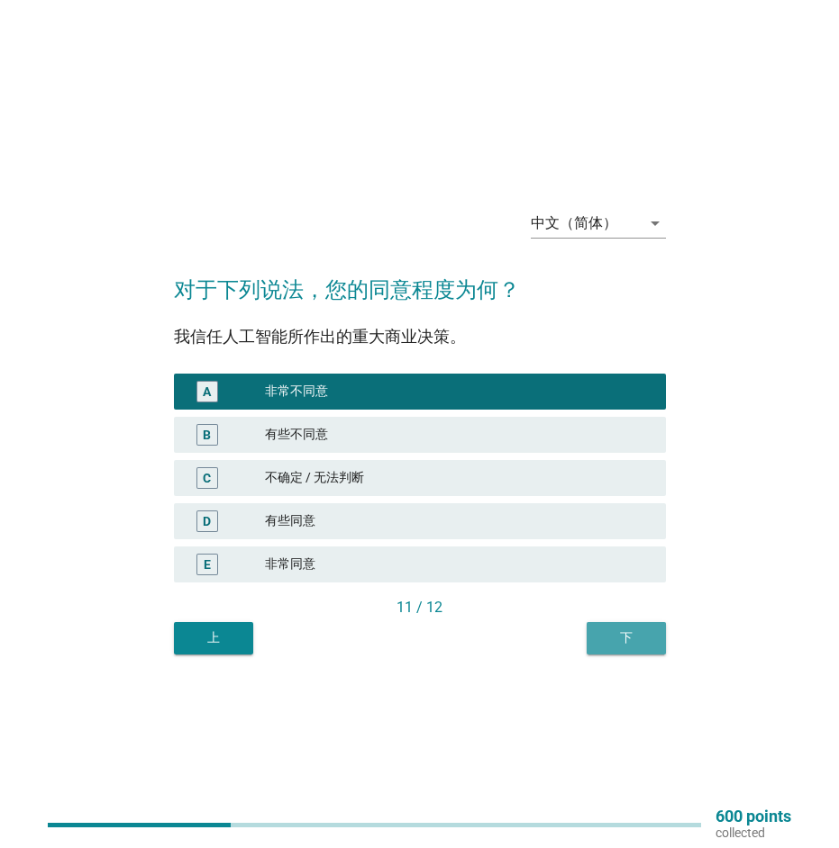
click at [617, 629] on div "下" at bounding box center [626, 638] width 50 height 19
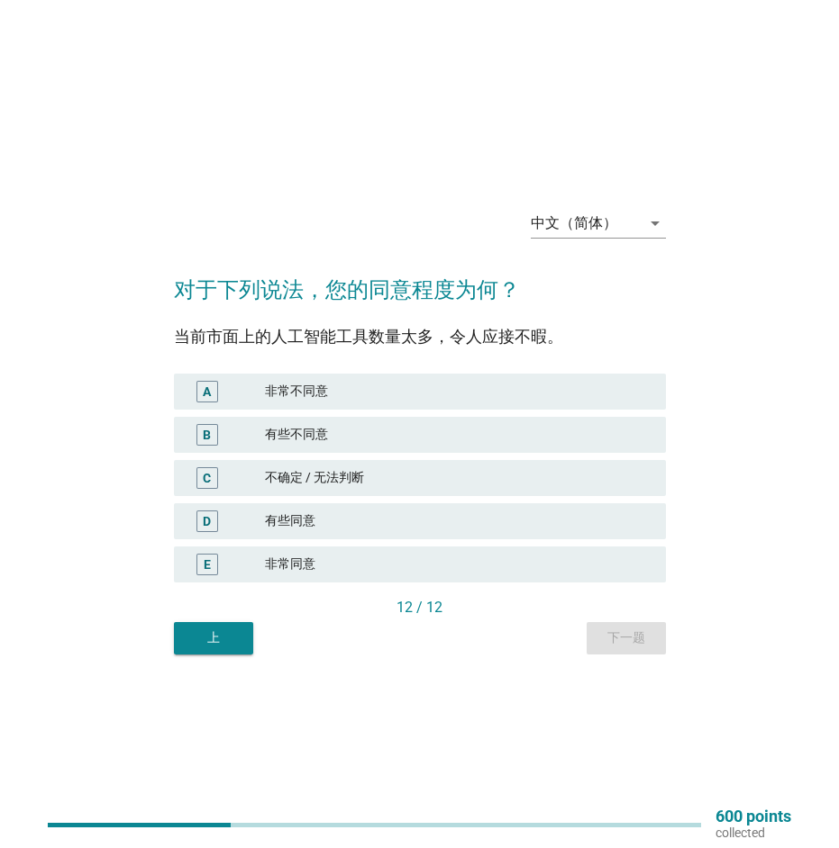
click at [338, 386] on div "非常不同意" at bounding box center [458, 392] width 386 height 22
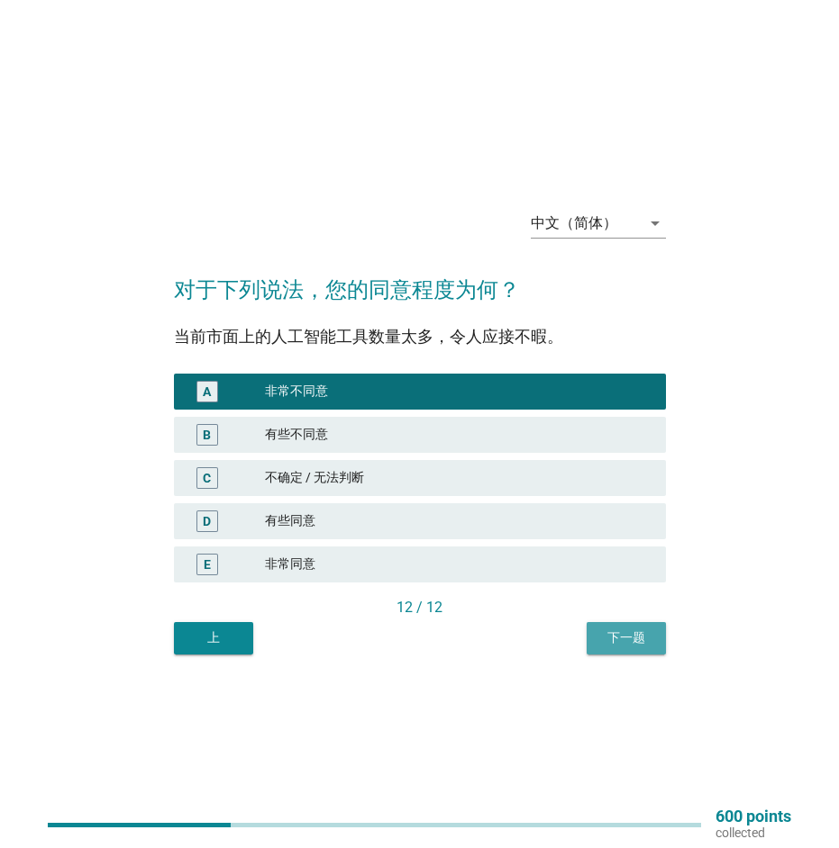
click at [623, 639] on div "下一题" at bounding box center [626, 638] width 50 height 19
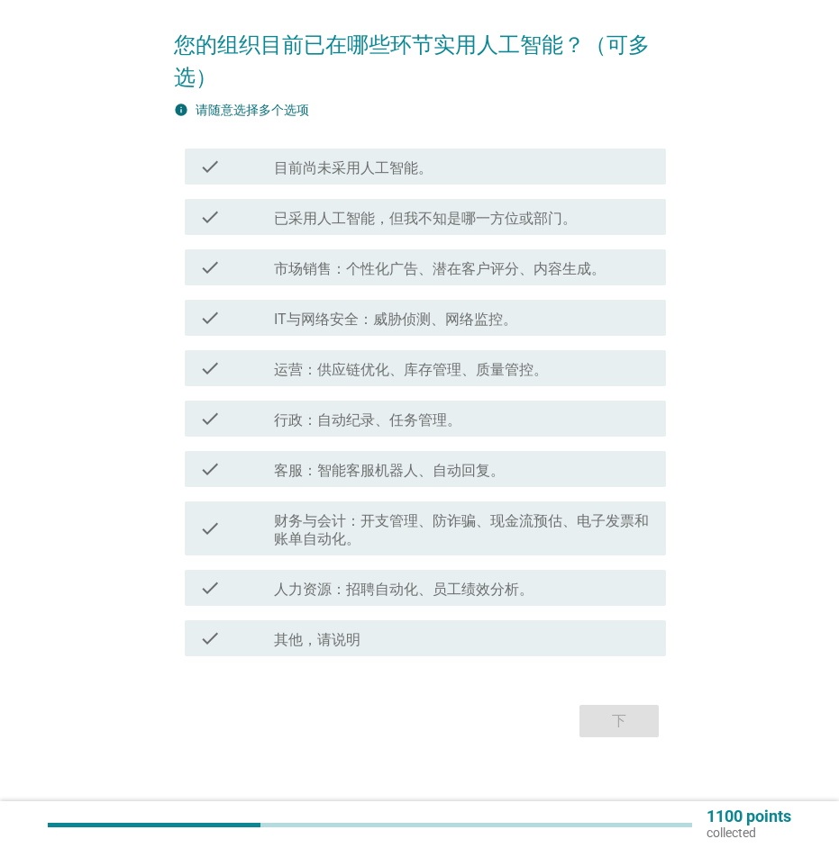
scroll to position [125, 0]
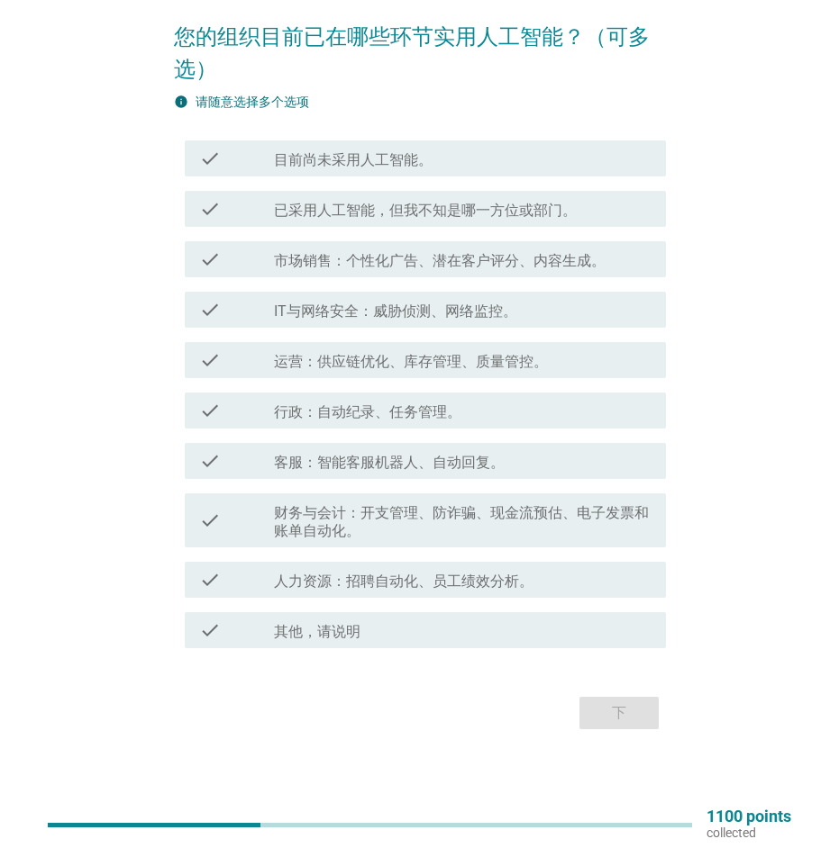
click at [333, 159] on label "目前尚未采用人工智能。" at bounding box center [353, 160] width 159 height 18
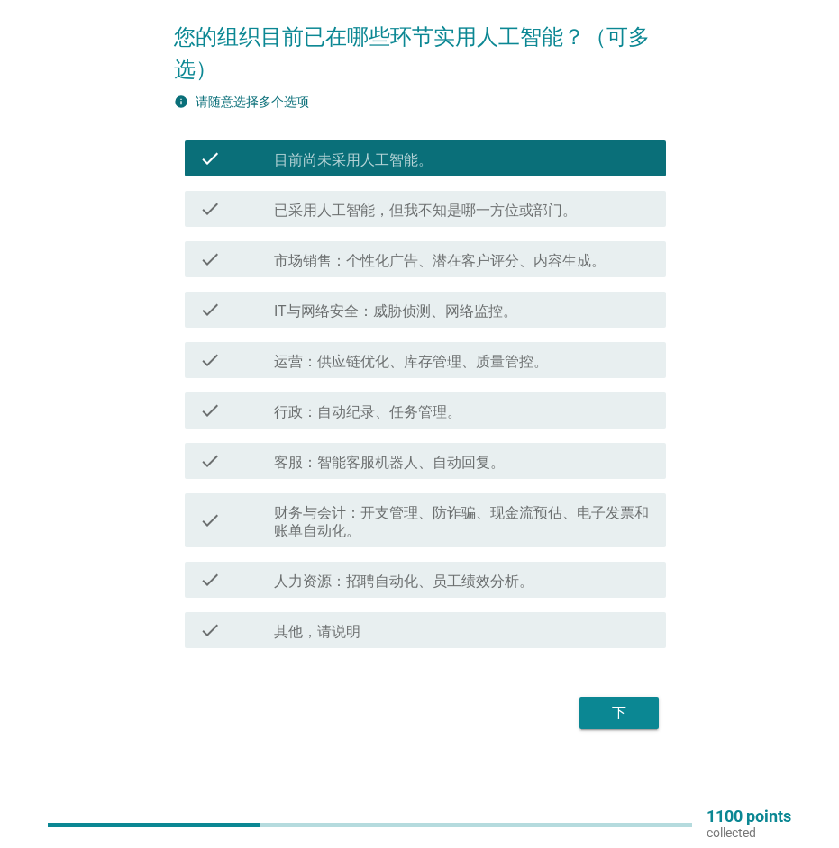
drag, startPoint x: 613, startPoint y: 721, endPoint x: 608, endPoint y: 712, distance: 10.5
click at [611, 716] on div "下" at bounding box center [619, 714] width 50 height 22
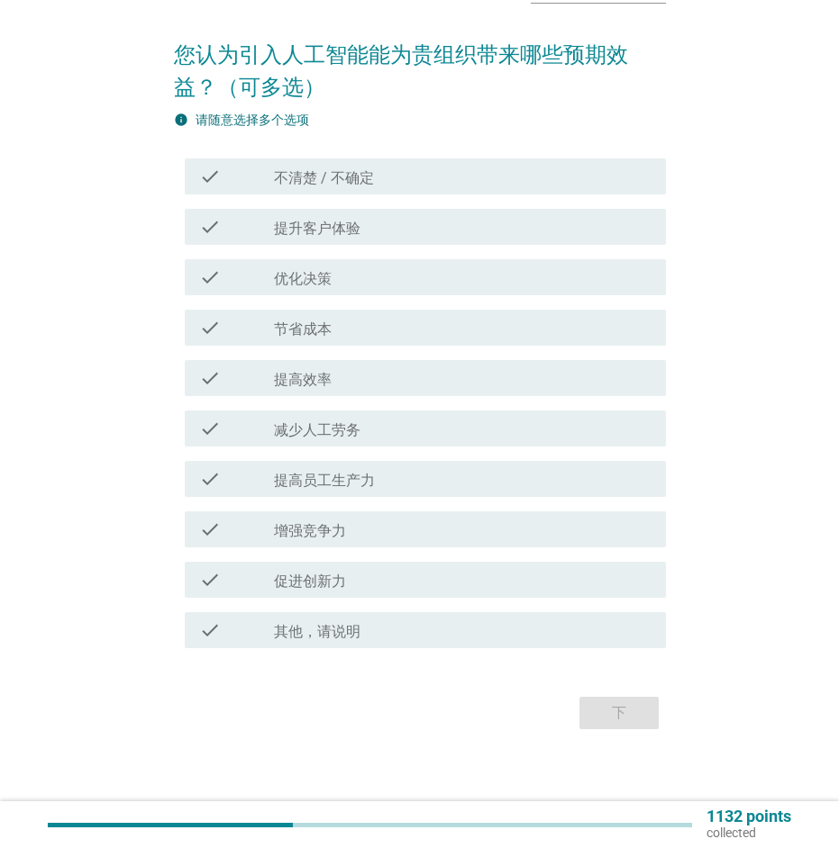
scroll to position [0, 0]
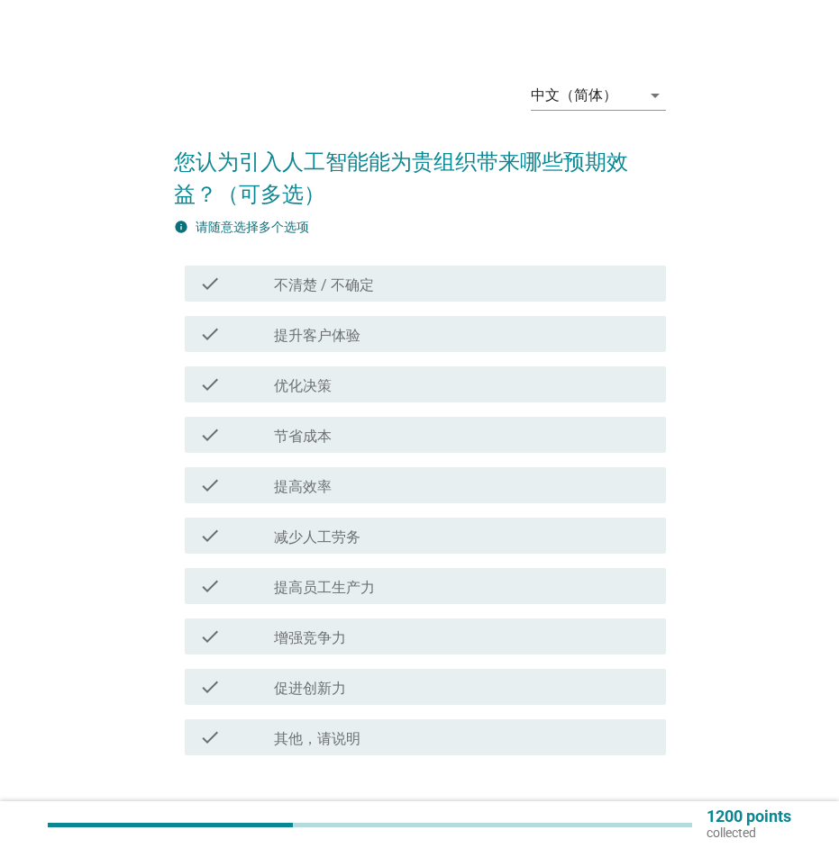
click at [364, 287] on label "不清楚 / 不确定" at bounding box center [324, 286] width 100 height 18
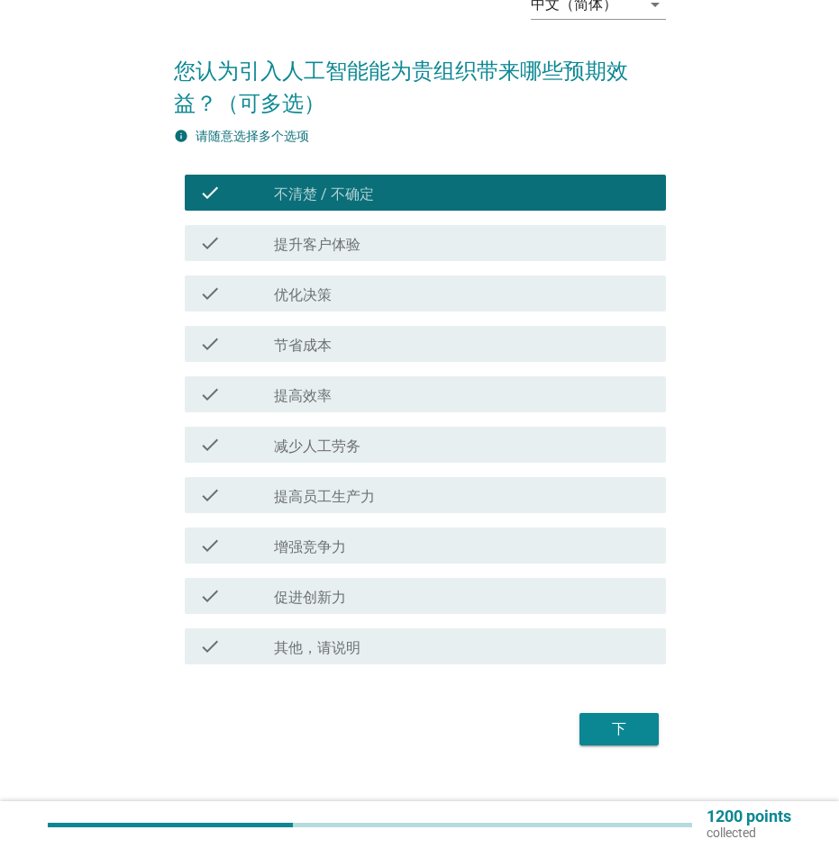
scroll to position [107, 0]
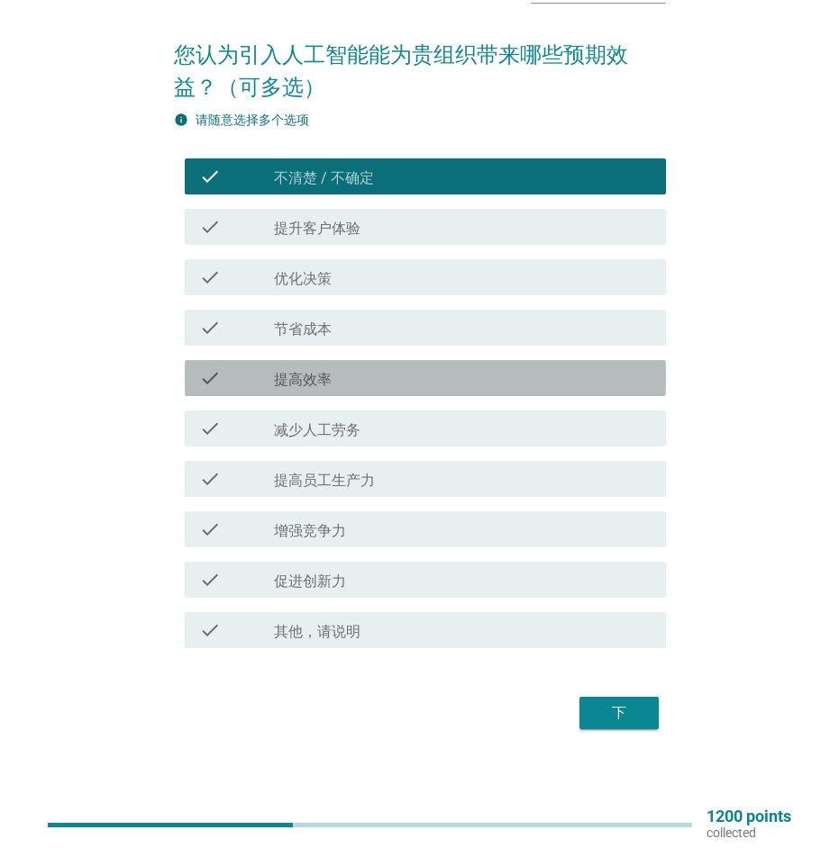
click at [340, 379] on div "check_box_outline_blank 提高效率" at bounding box center [462, 378] width 376 height 22
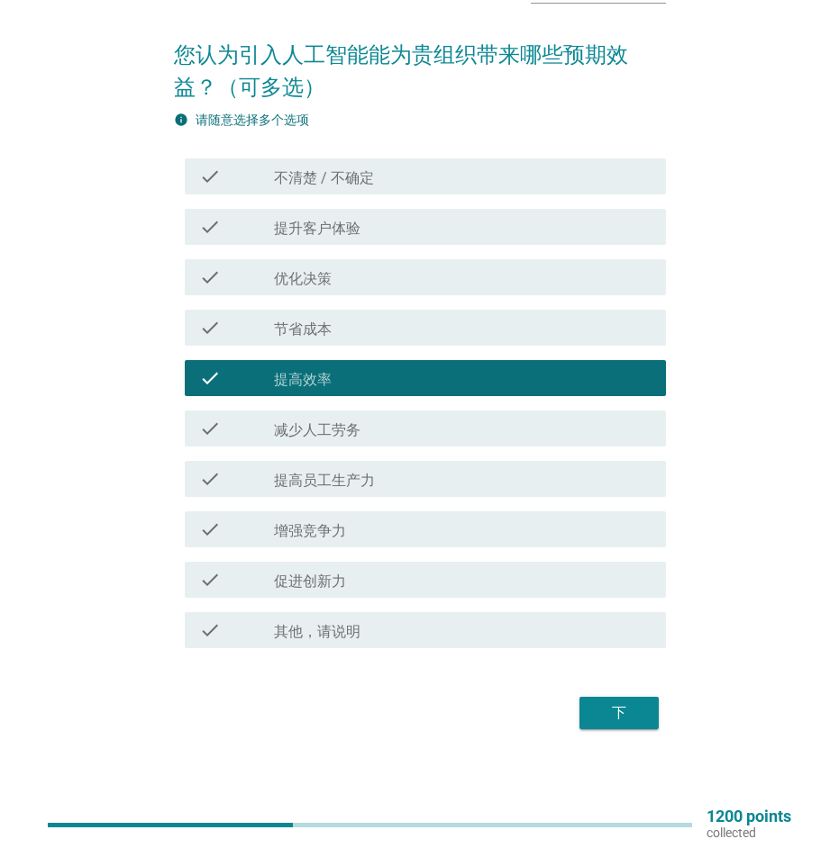
click at [603, 713] on div "下" at bounding box center [619, 714] width 50 height 22
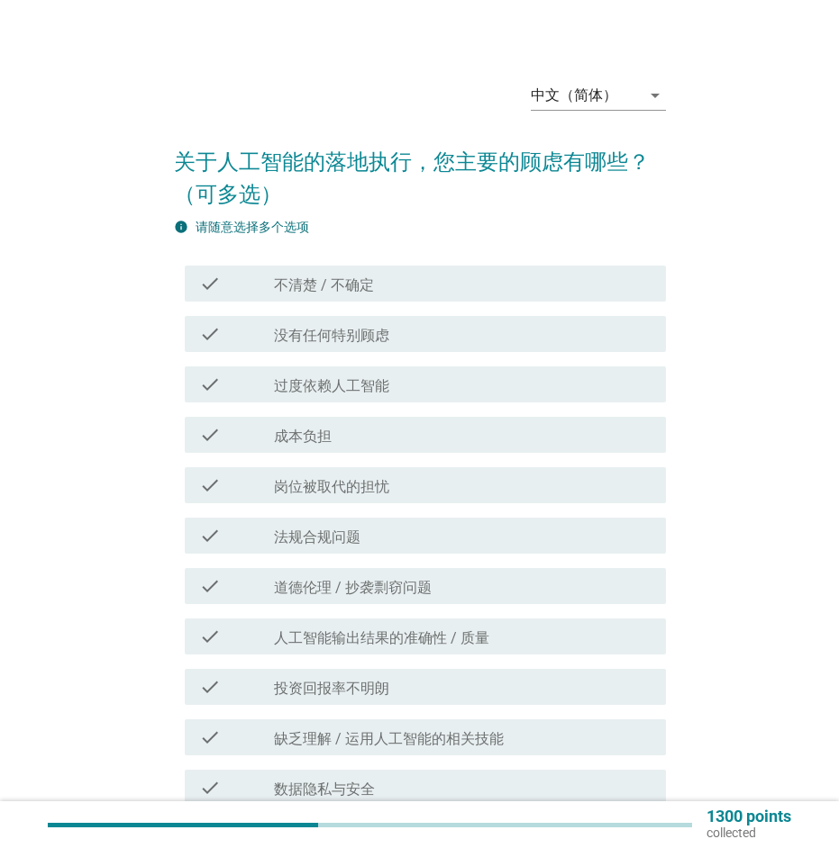
click at [384, 276] on div "check_box_outline_blank 不清楚 / 不确定" at bounding box center [462, 284] width 376 height 22
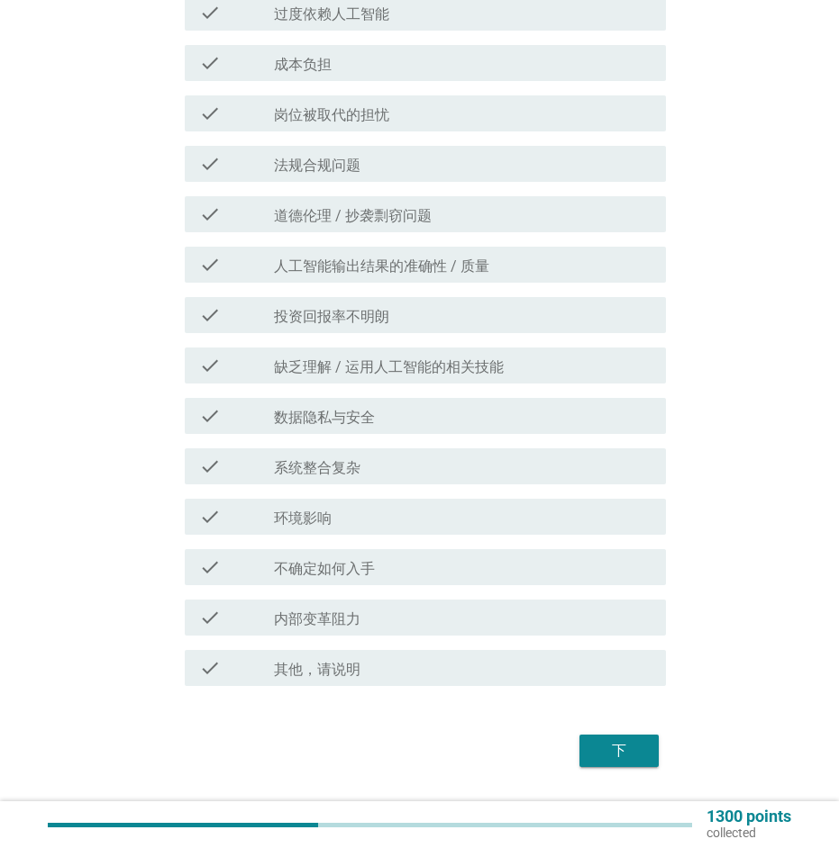
scroll to position [410, 0]
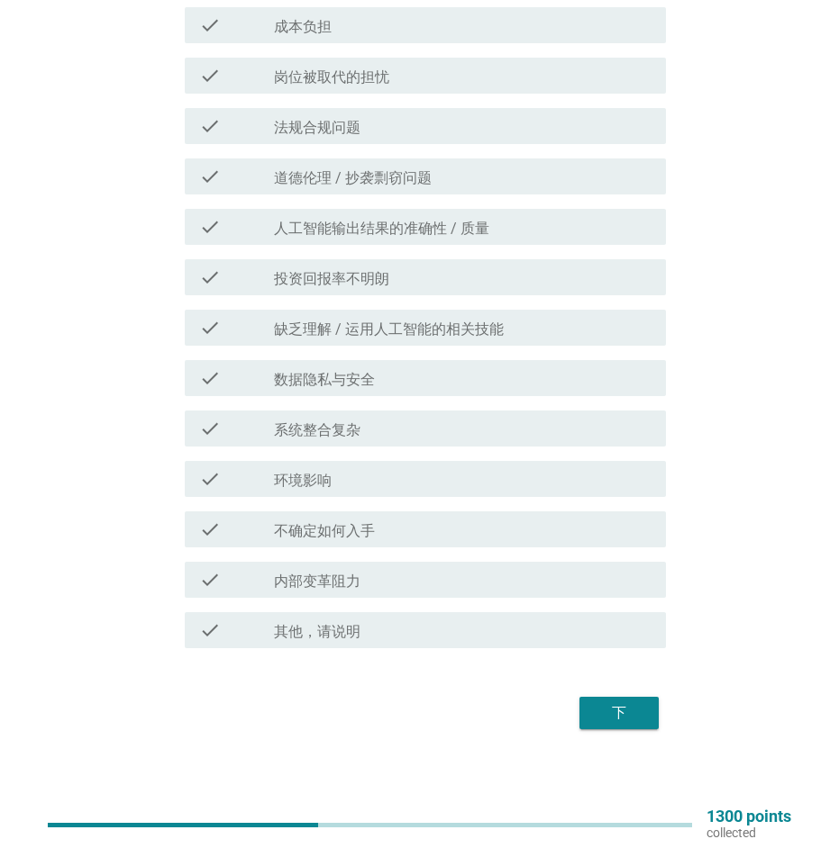
click at [594, 712] on button "下" at bounding box center [618, 713] width 79 height 32
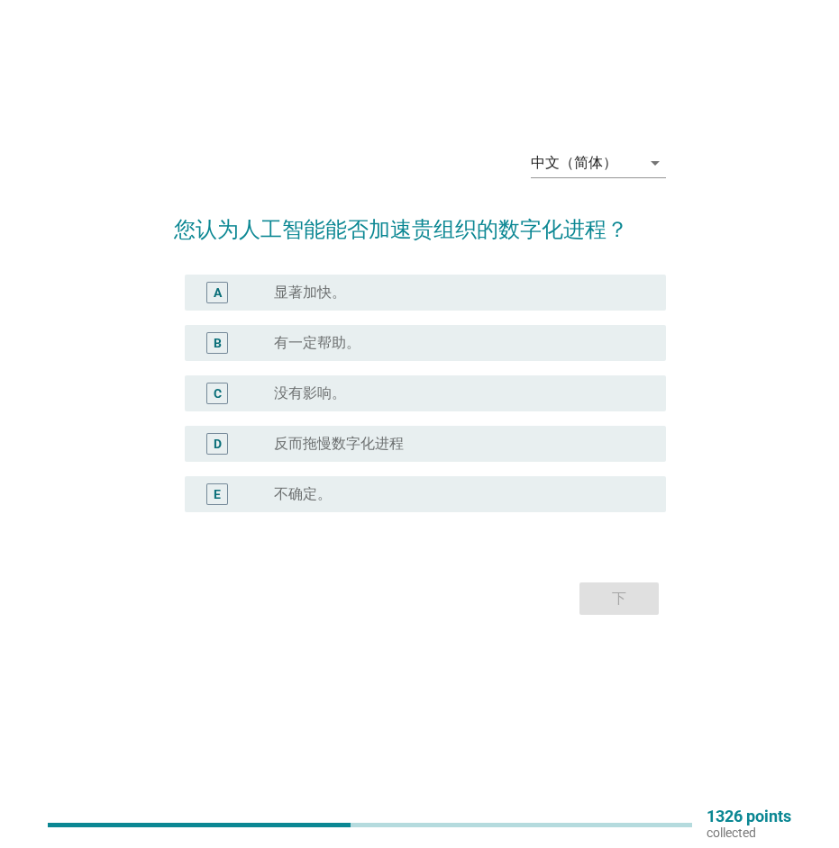
scroll to position [0, 0]
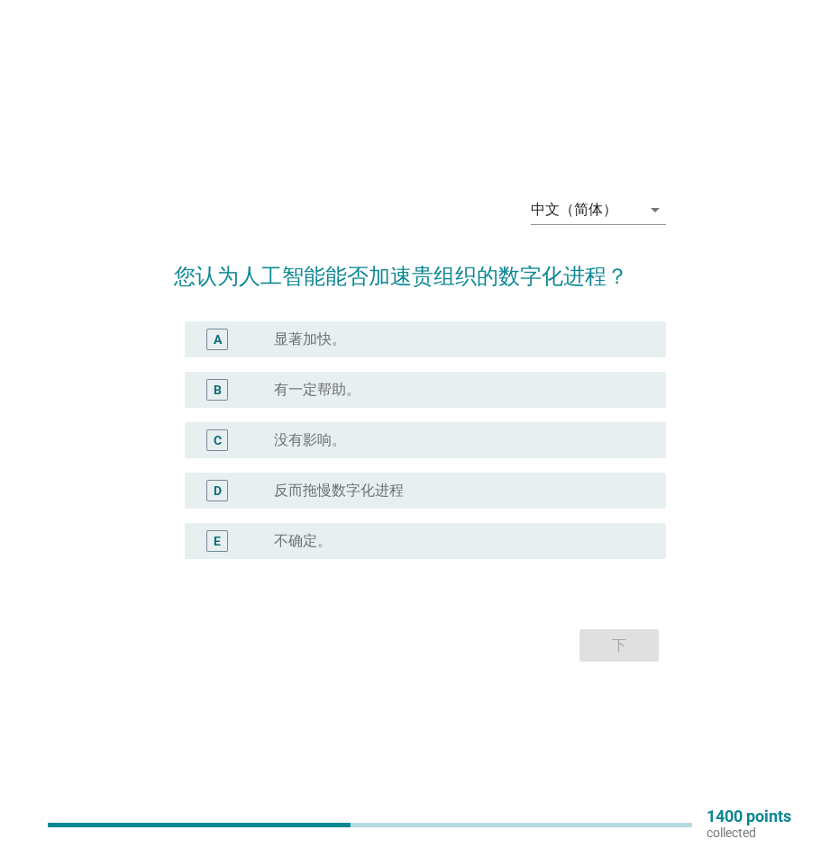
click at [341, 389] on label "有一定帮助。" at bounding box center [317, 390] width 86 height 18
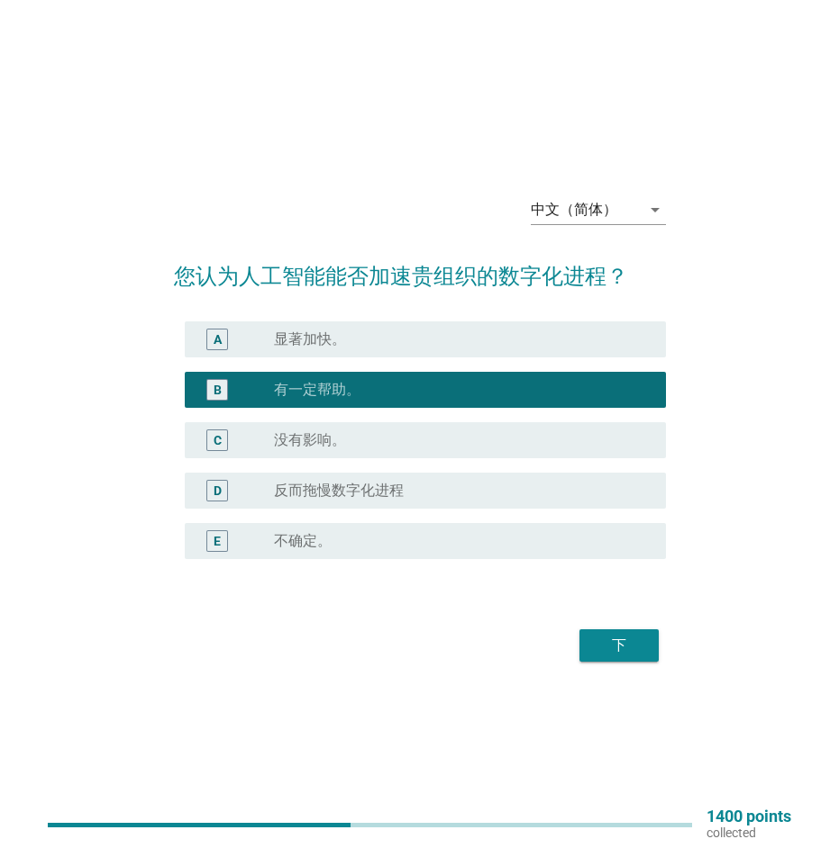
click at [618, 650] on div "下" at bounding box center [619, 646] width 50 height 22
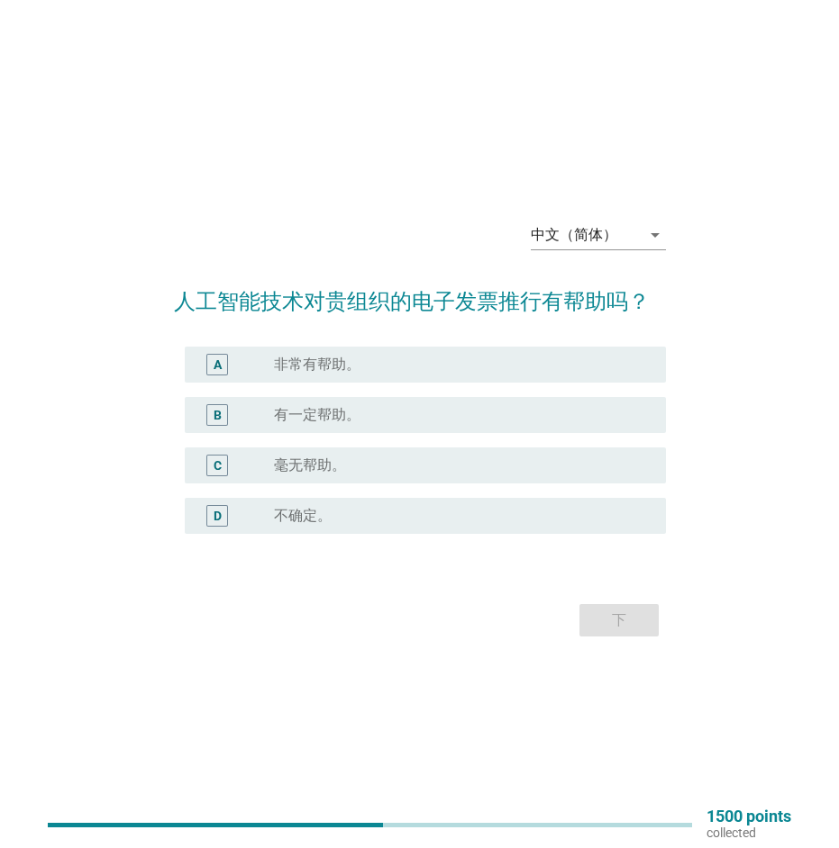
click at [318, 375] on div "radio_button_unchecked 非常有帮助。" at bounding box center [462, 365] width 376 height 22
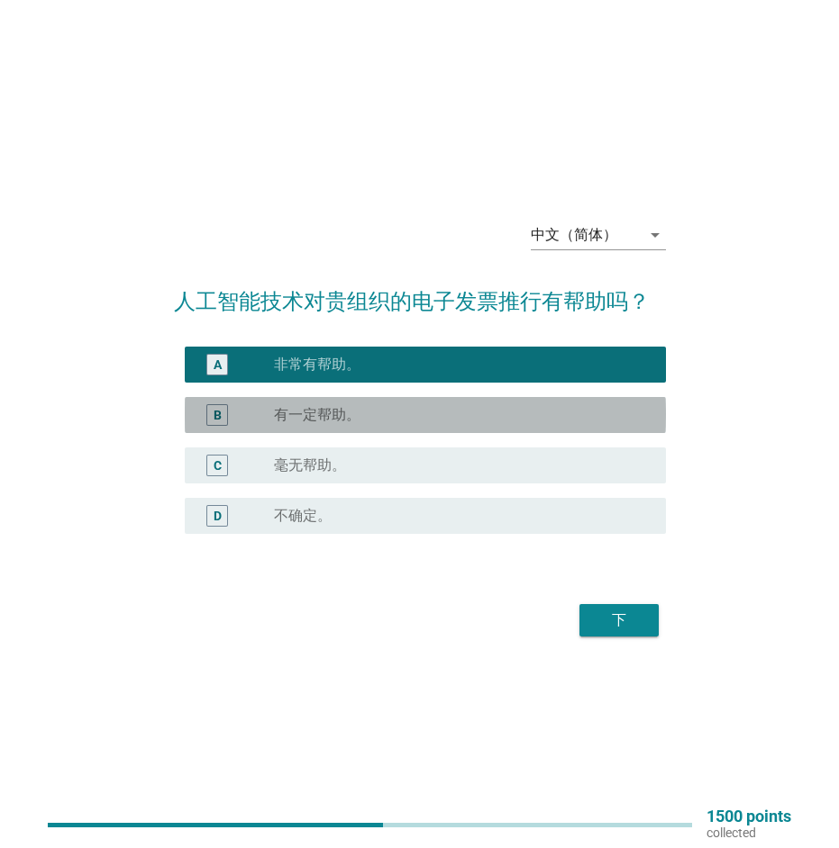
click at [334, 413] on label "有一定帮助。" at bounding box center [317, 415] width 86 height 18
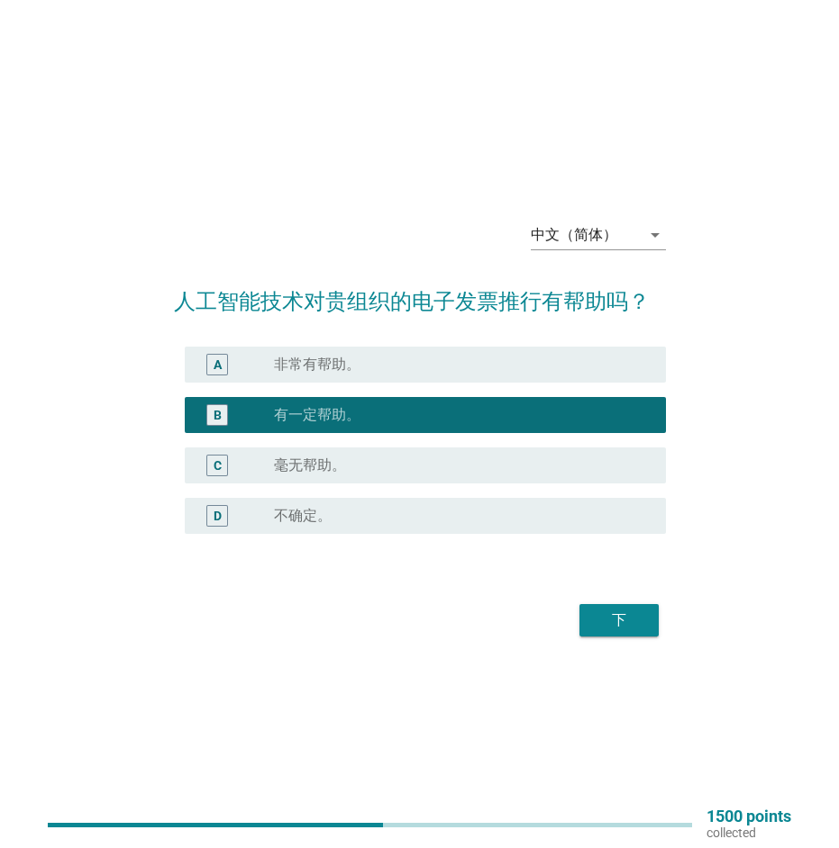
click at [623, 603] on div "下" at bounding box center [420, 620] width 492 height 43
click at [621, 627] on div "下" at bounding box center [619, 621] width 50 height 22
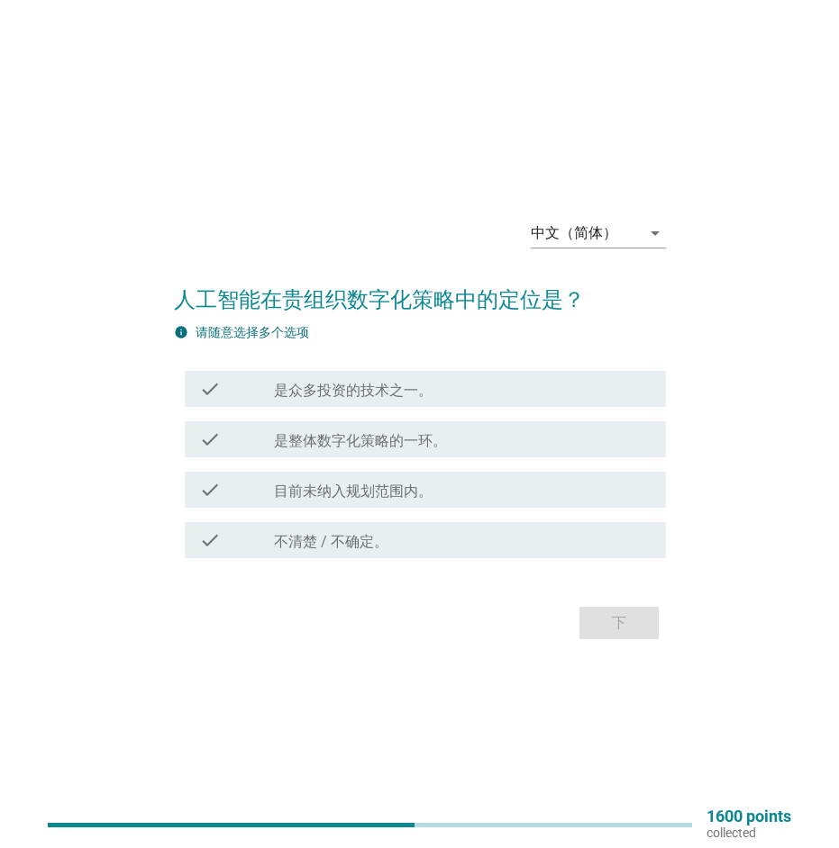
click at [409, 436] on label "是整体数字化策略的一环。" at bounding box center [360, 441] width 173 height 18
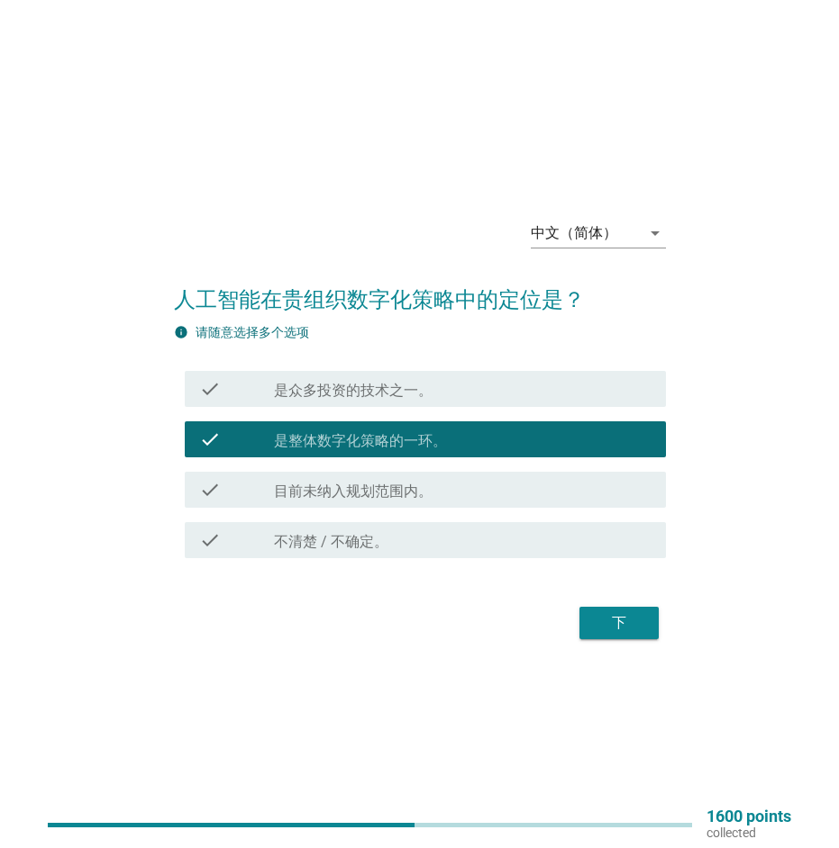
click at [419, 487] on label "目前未纳入规划范围内。" at bounding box center [353, 492] width 159 height 18
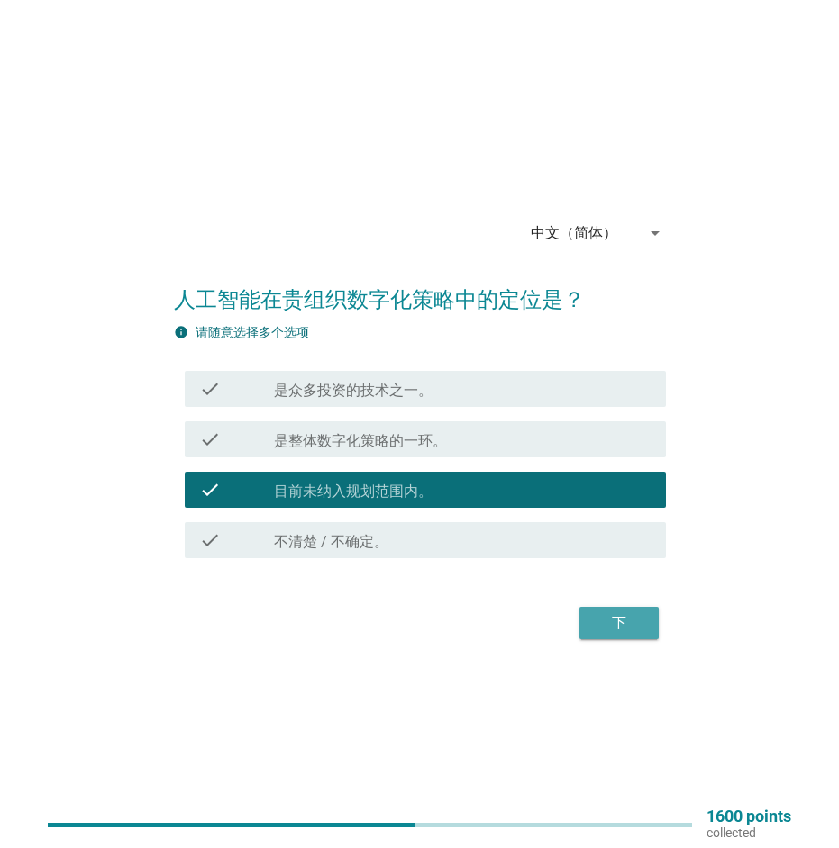
click at [606, 625] on div "下" at bounding box center [619, 623] width 50 height 22
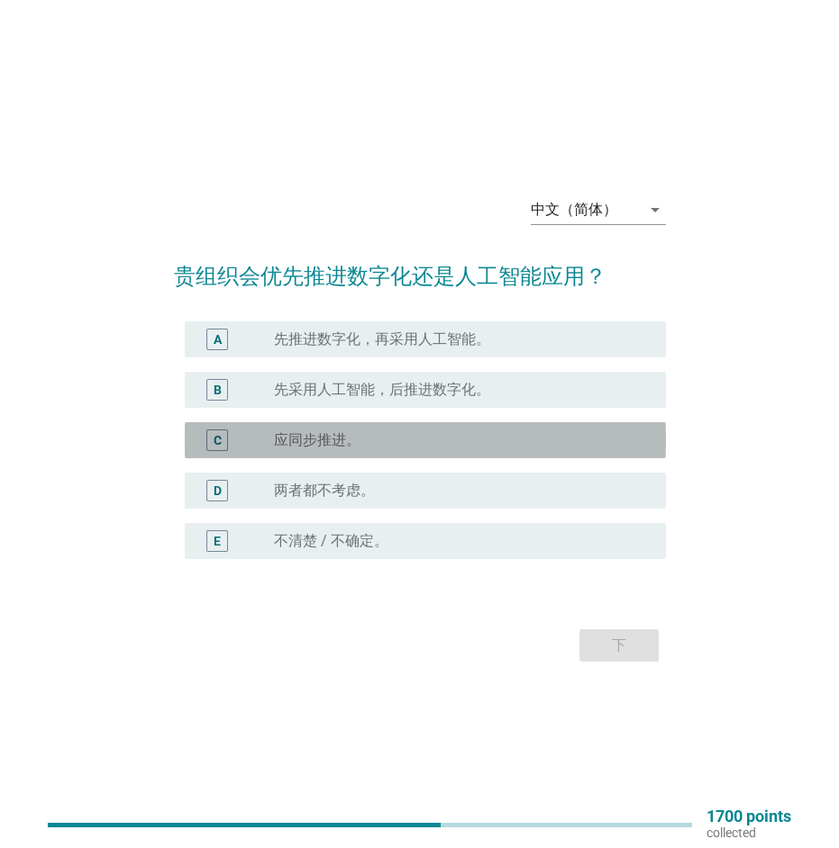
click at [340, 441] on label "应同步推进。" at bounding box center [317, 440] width 86 height 18
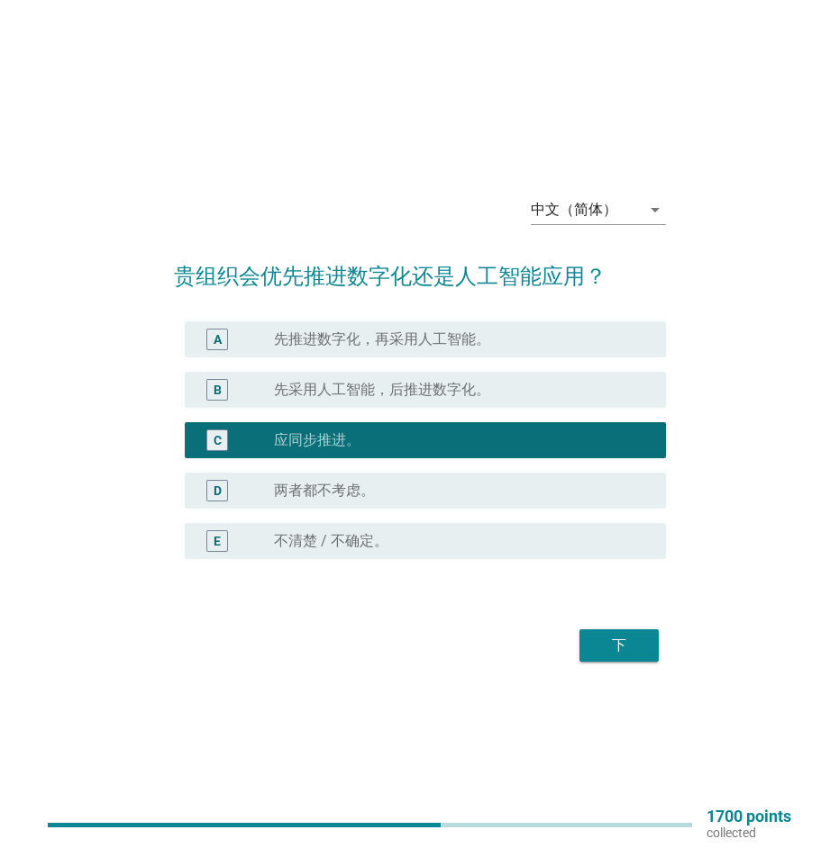
click at [361, 491] on label "两者都不考虑。" at bounding box center [324, 491] width 101 height 18
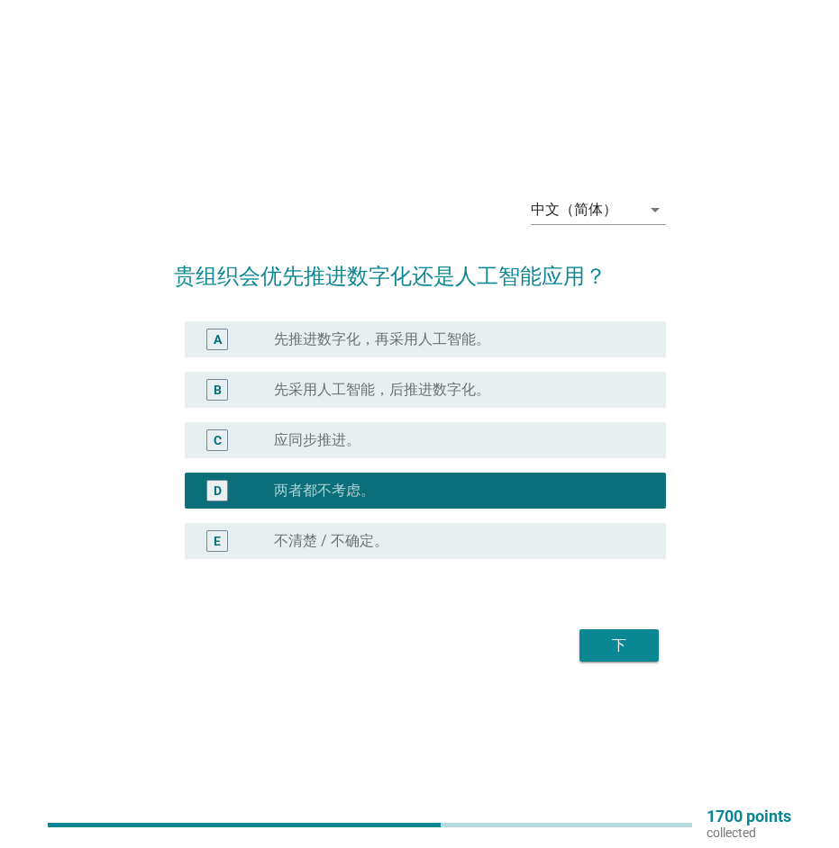
click at [598, 647] on div "下" at bounding box center [619, 646] width 50 height 22
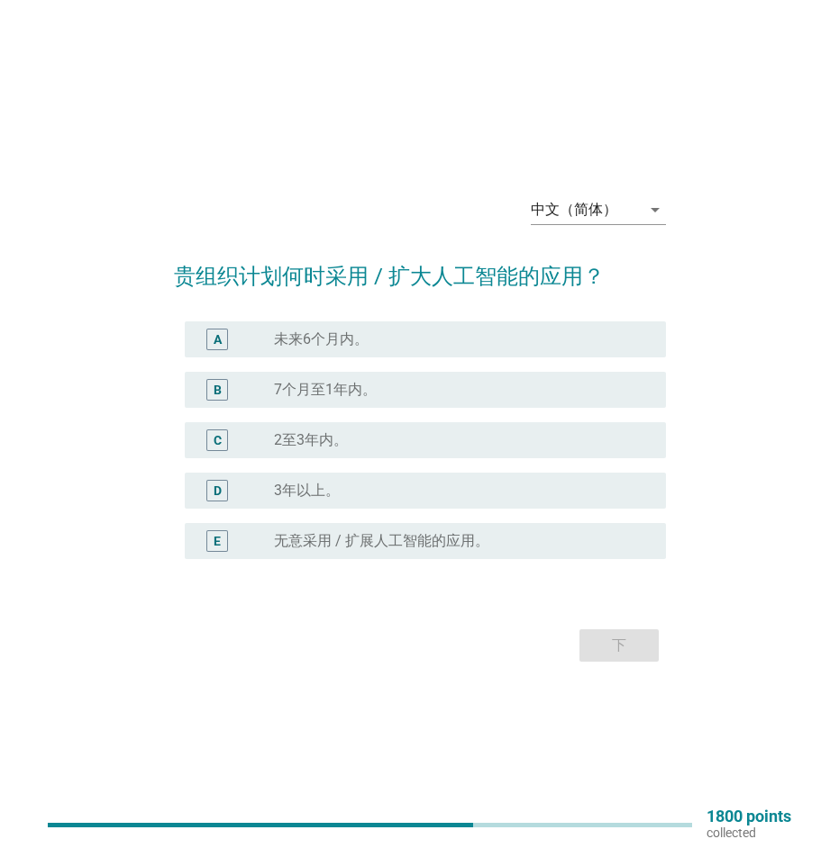
click at [286, 546] on label "无意采用 / 扩展人工智能的应用。" at bounding box center [381, 541] width 215 height 18
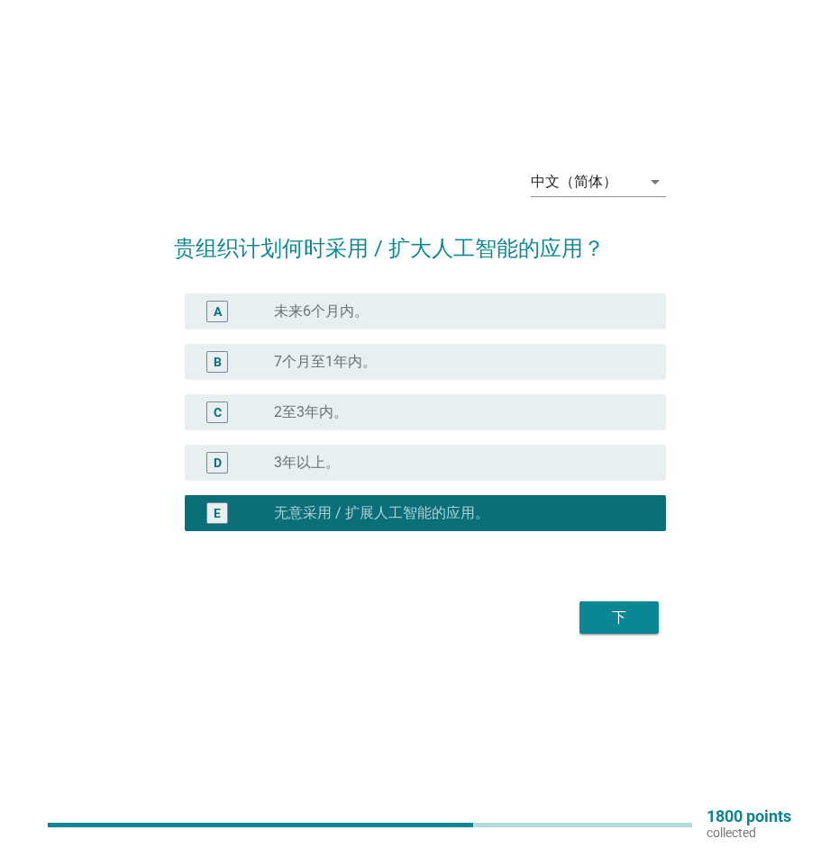
scroll to position [47, 0]
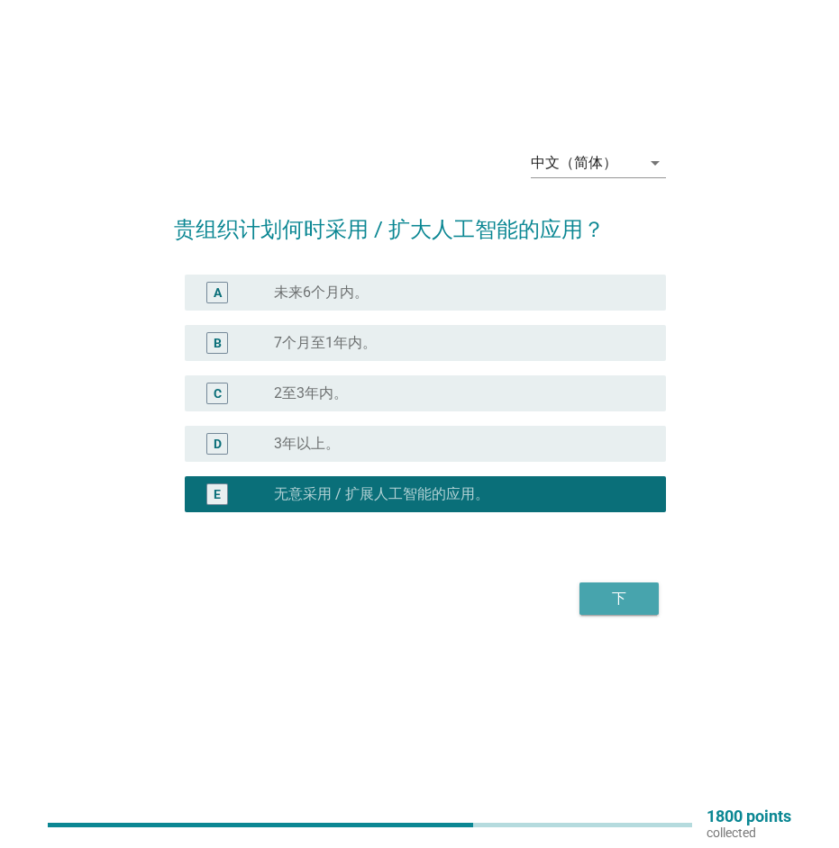
click at [605, 603] on div "下" at bounding box center [619, 599] width 50 height 22
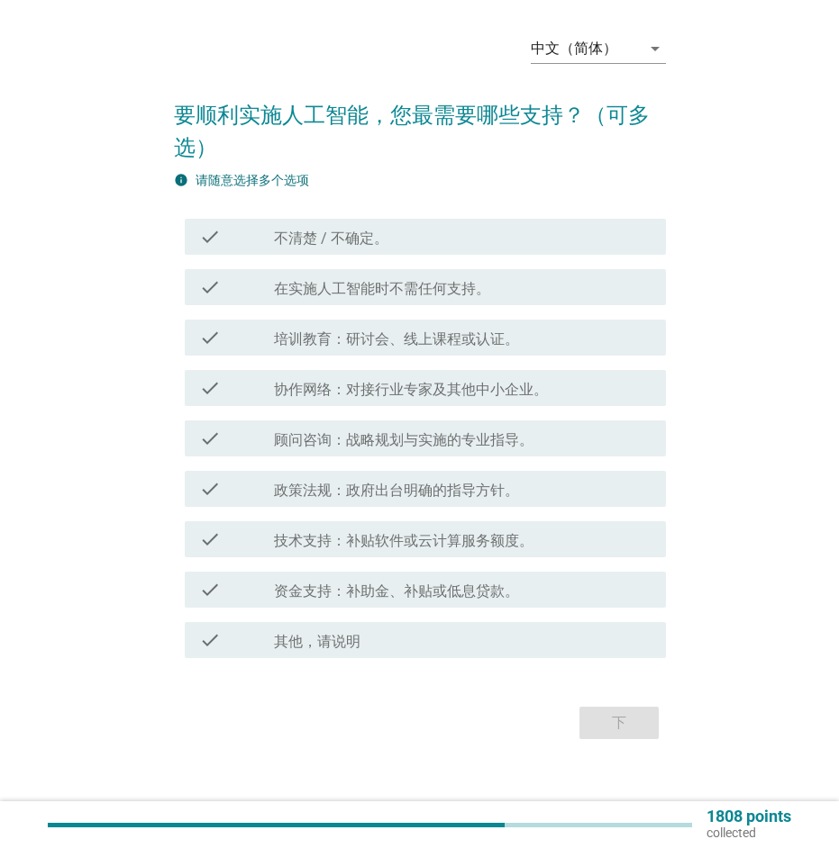
scroll to position [0, 0]
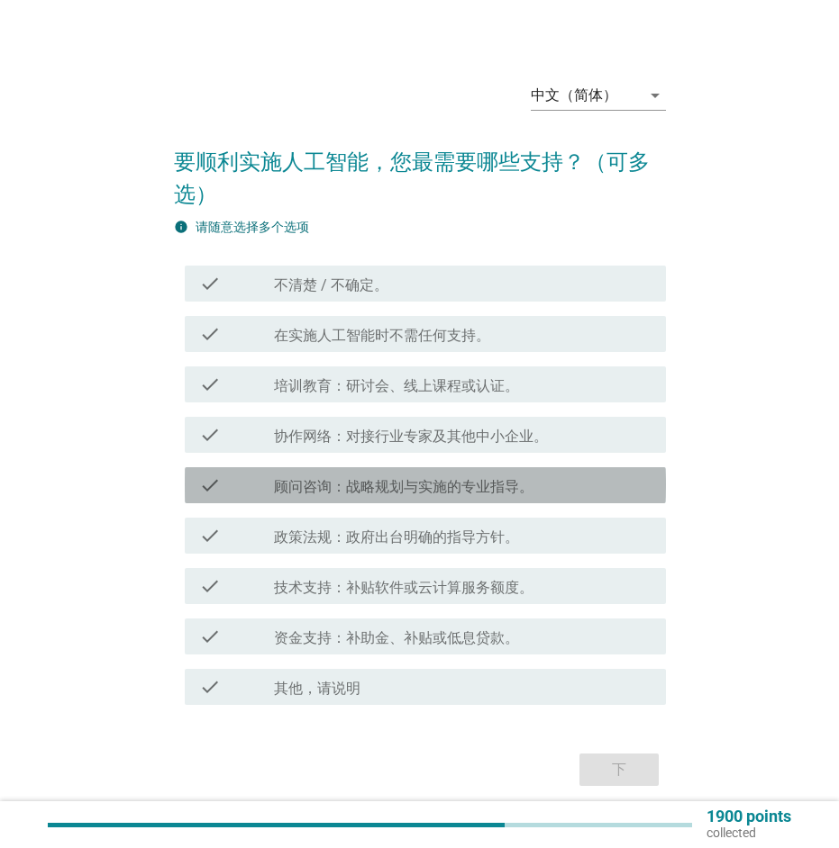
click at [459, 480] on label "顾问咨询：战略规划与实施的专业指导。" at bounding box center [403, 487] width 259 height 18
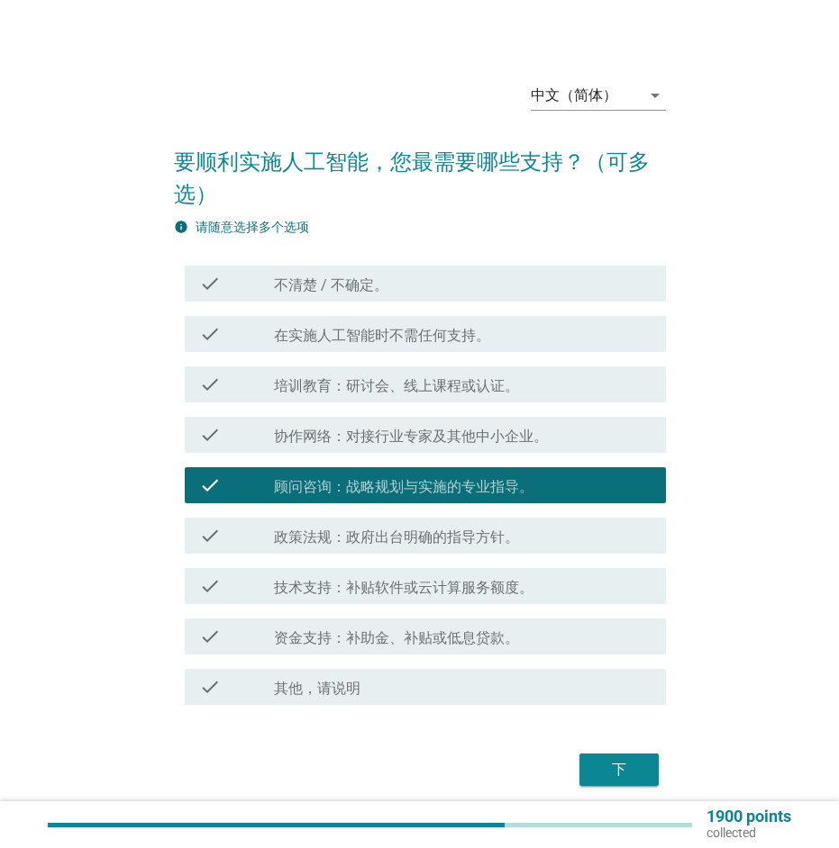
click at [503, 440] on label "协作网络：对接行业专家及其他中小企业。" at bounding box center [411, 437] width 274 height 18
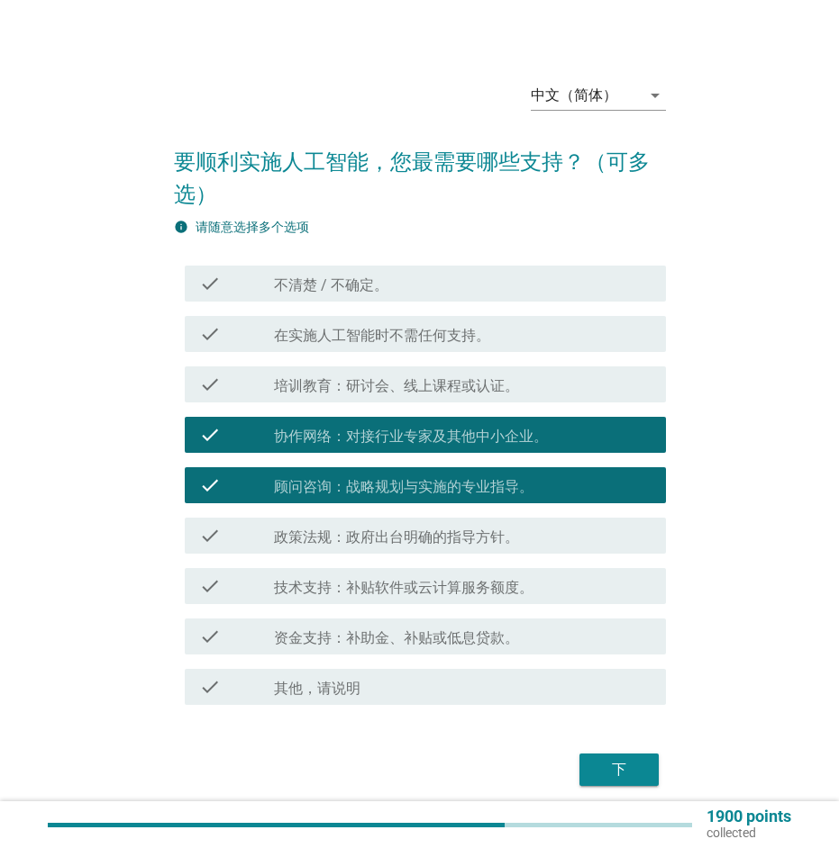
click at [619, 770] on div "下" at bounding box center [619, 770] width 50 height 22
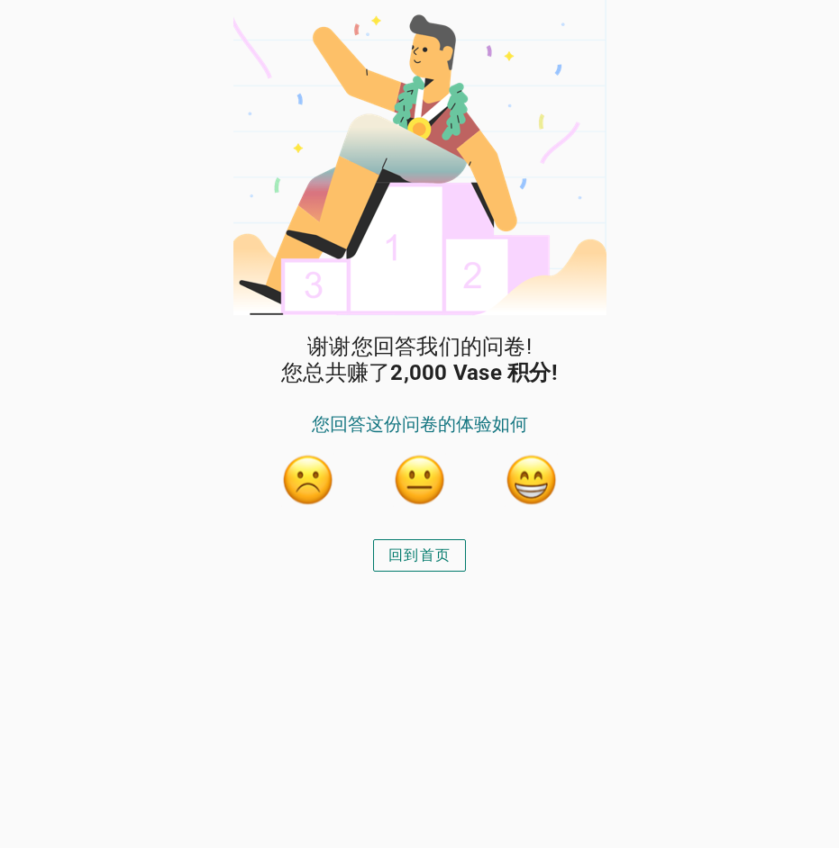
click at [434, 553] on div "回到首页" at bounding box center [419, 556] width 62 height 22
